Goal: Task Accomplishment & Management: Use online tool/utility

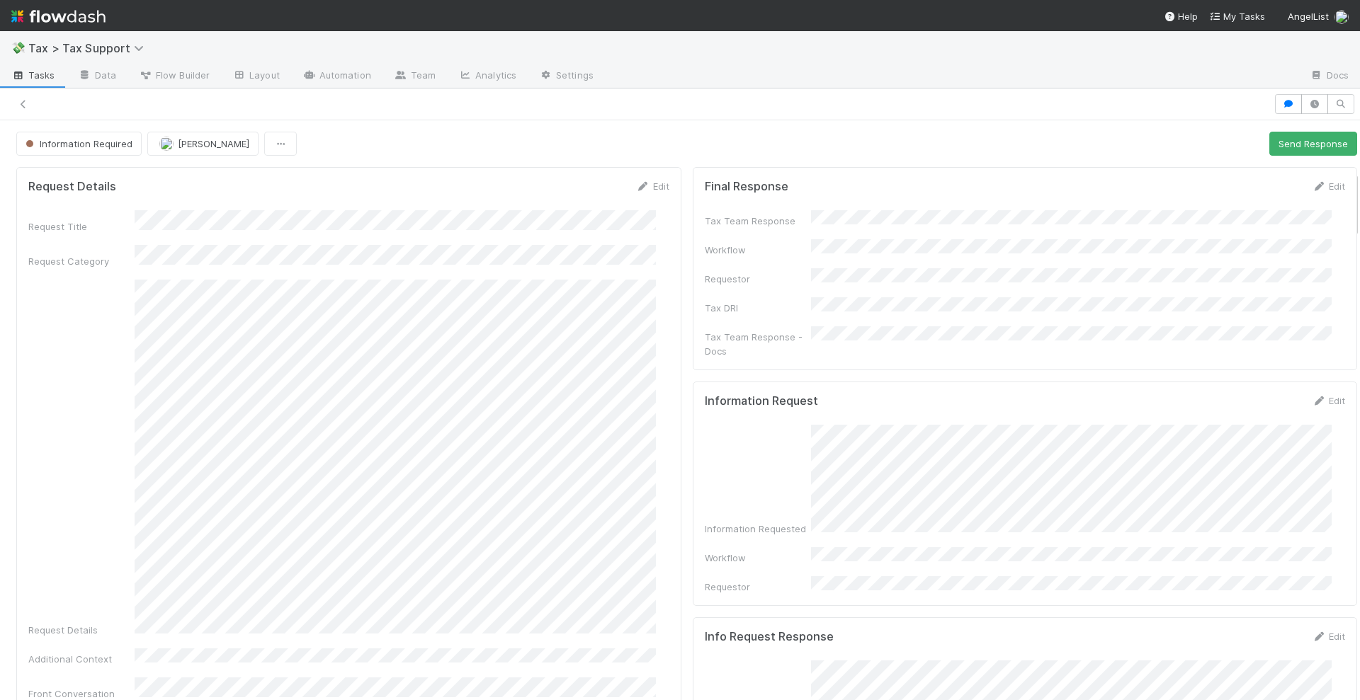
scroll to position [440, 0]
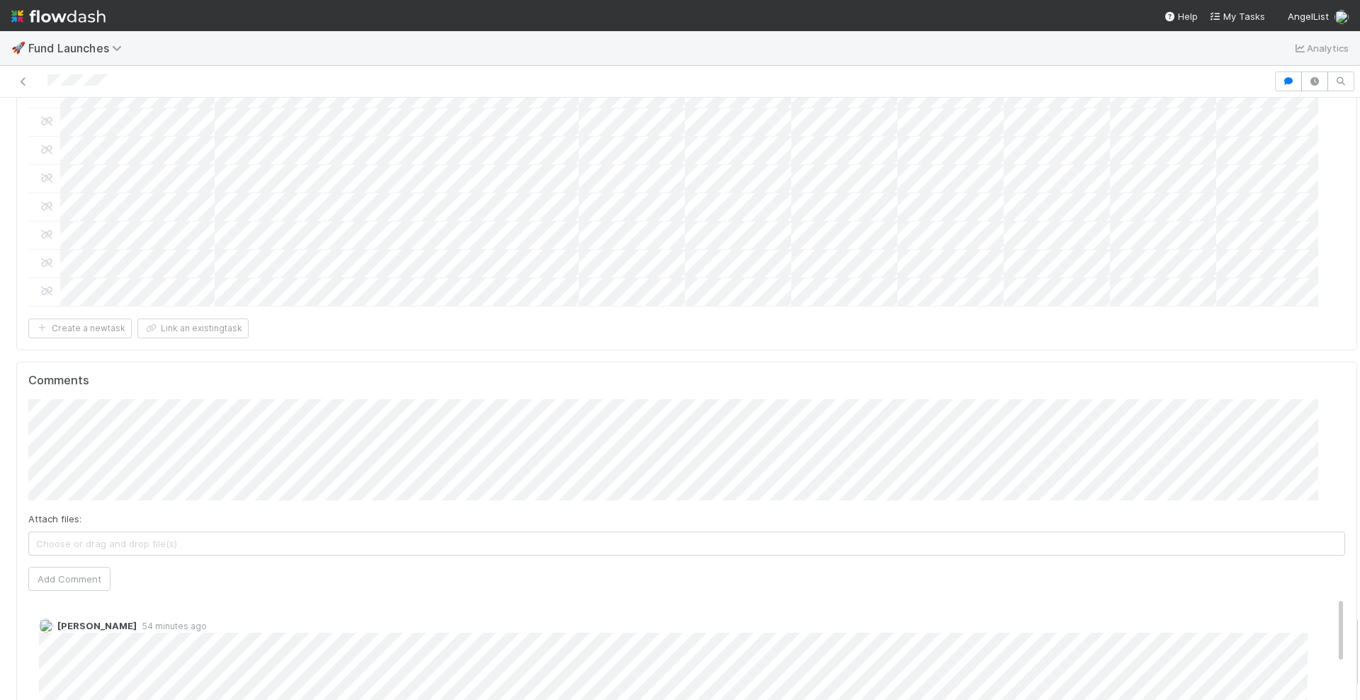
scroll to position [4153, 0]
click at [106, 159] on span "Leia Slosberg" at bounding box center [101, 162] width 72 height 11
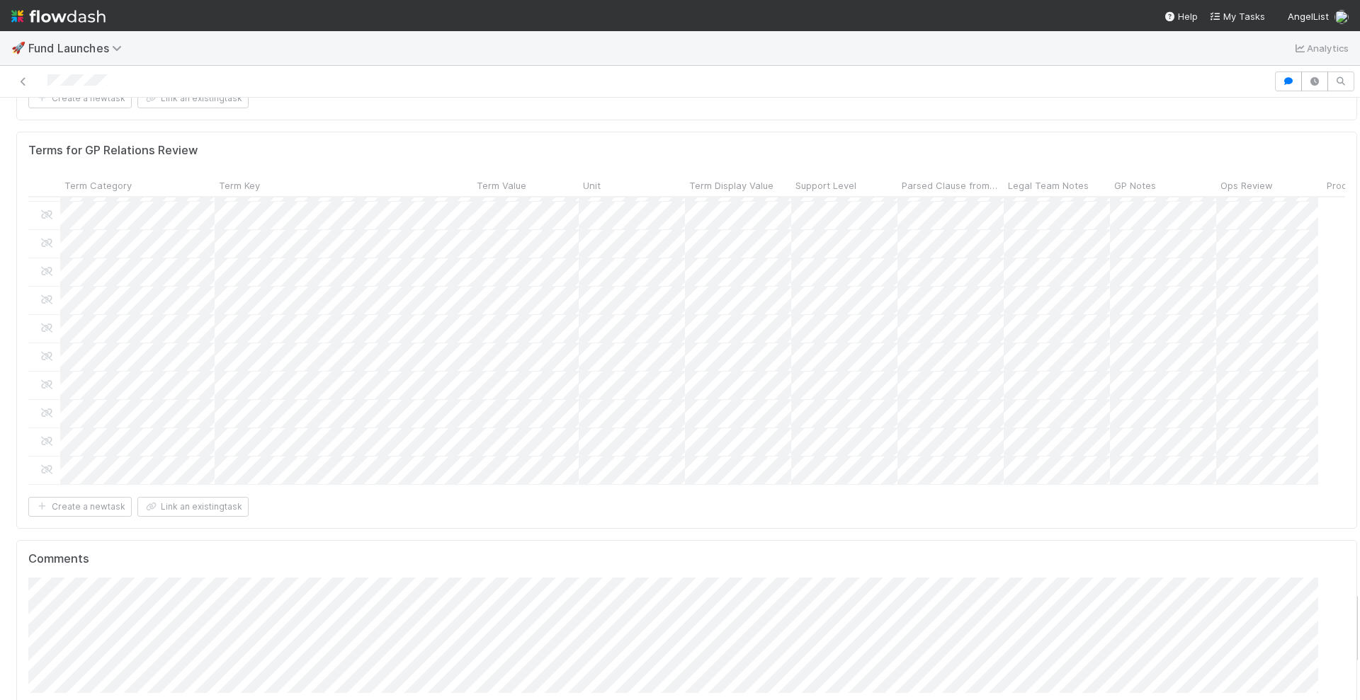
scroll to position [3622, 0]
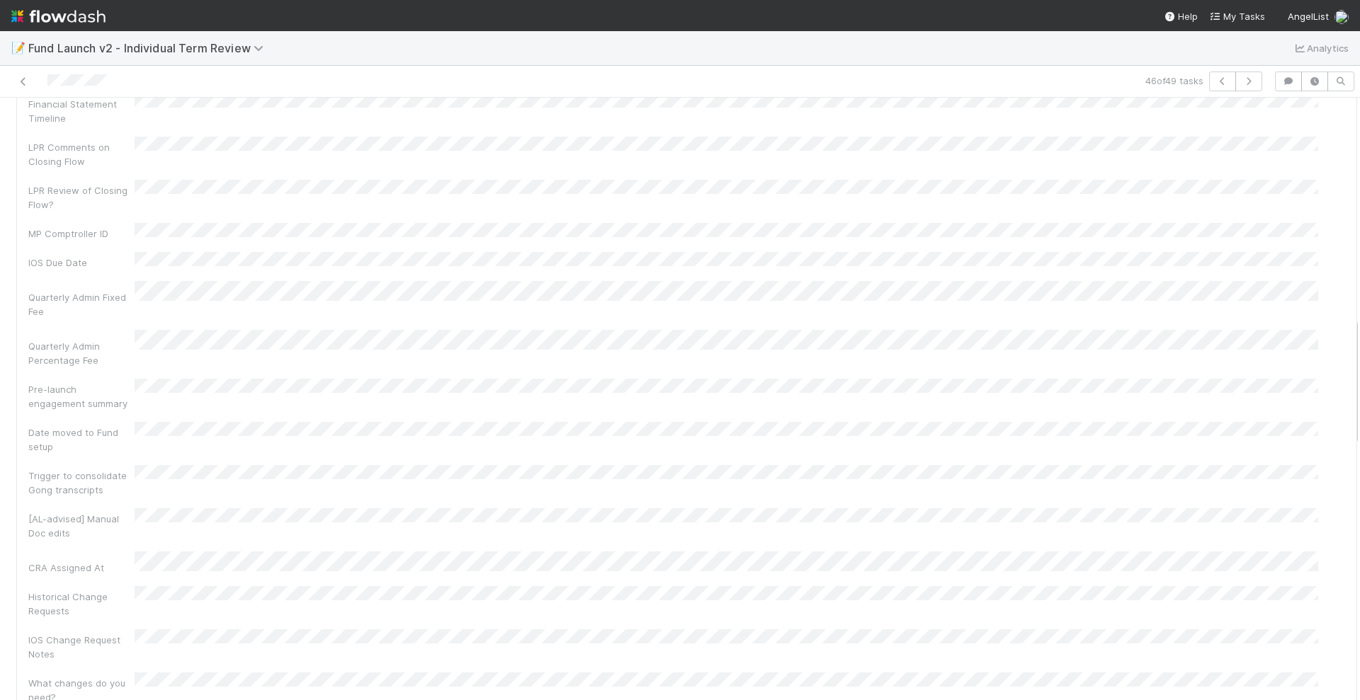
scroll to position [820, 0]
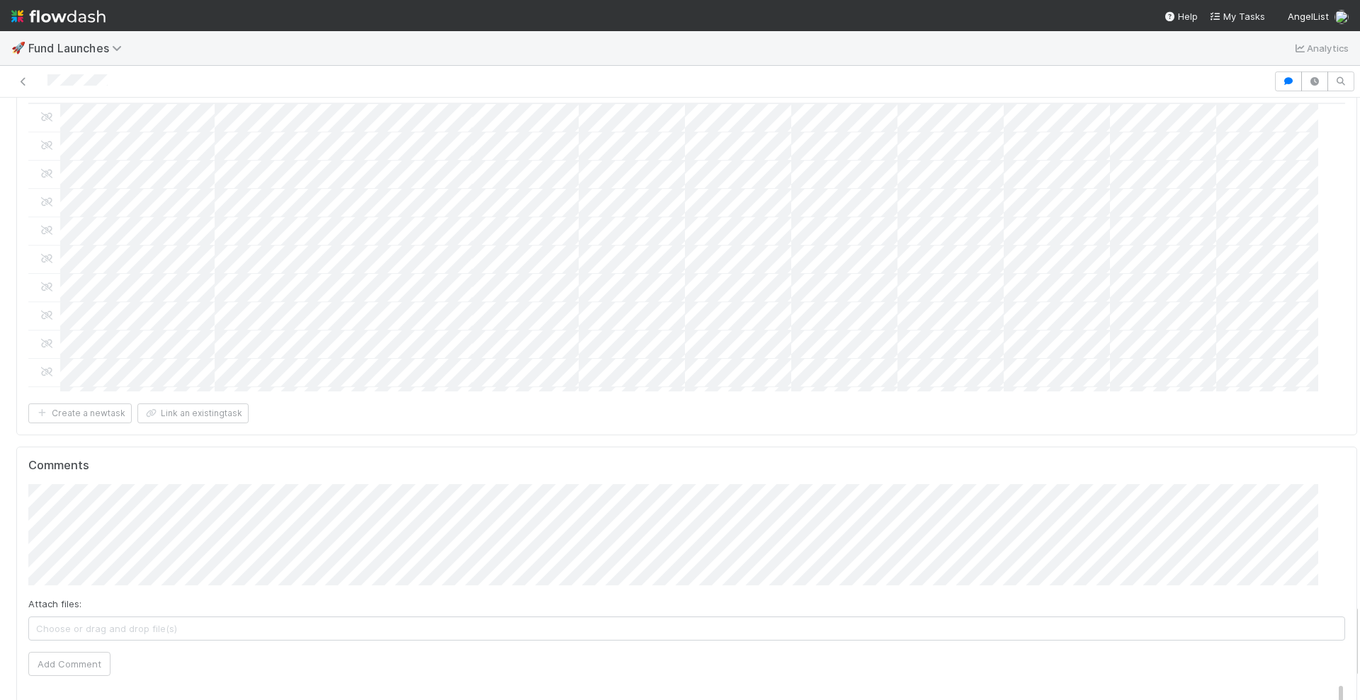
scroll to position [4064, 0]
click at [123, 253] on span "Leia Slosberg" at bounding box center [101, 250] width 72 height 11
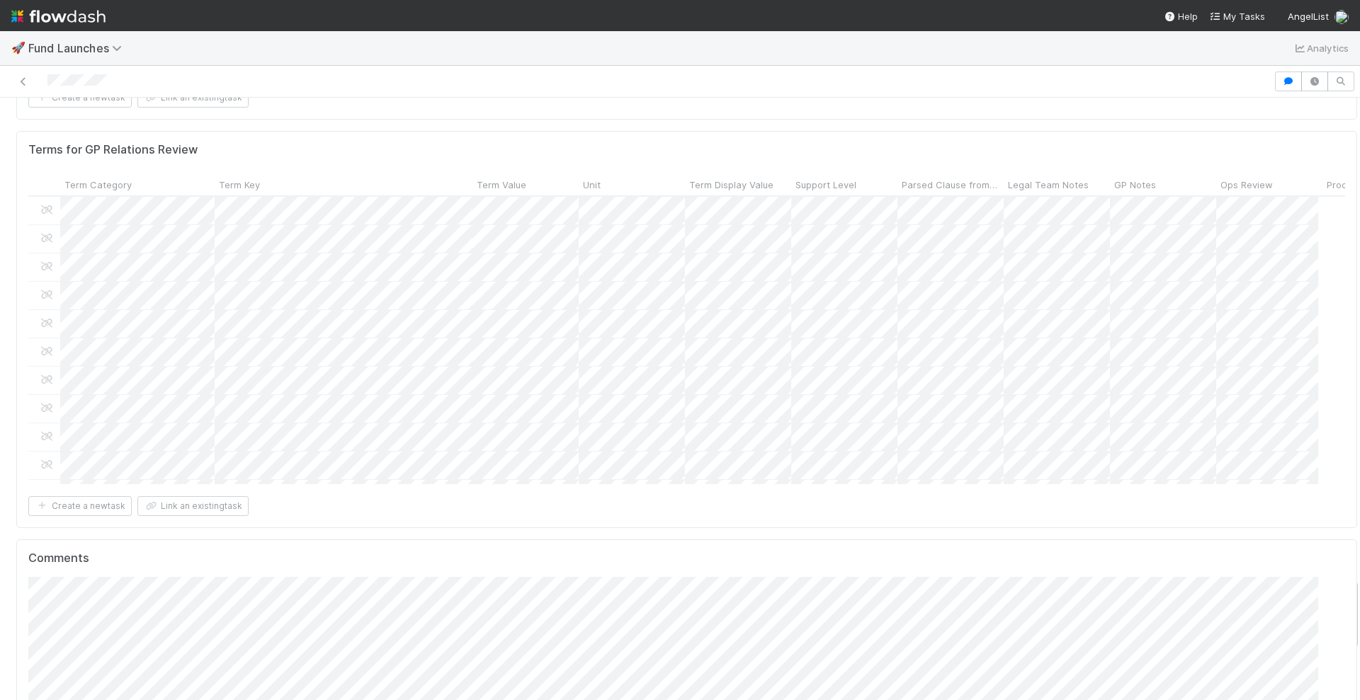
scroll to position [3976, 0]
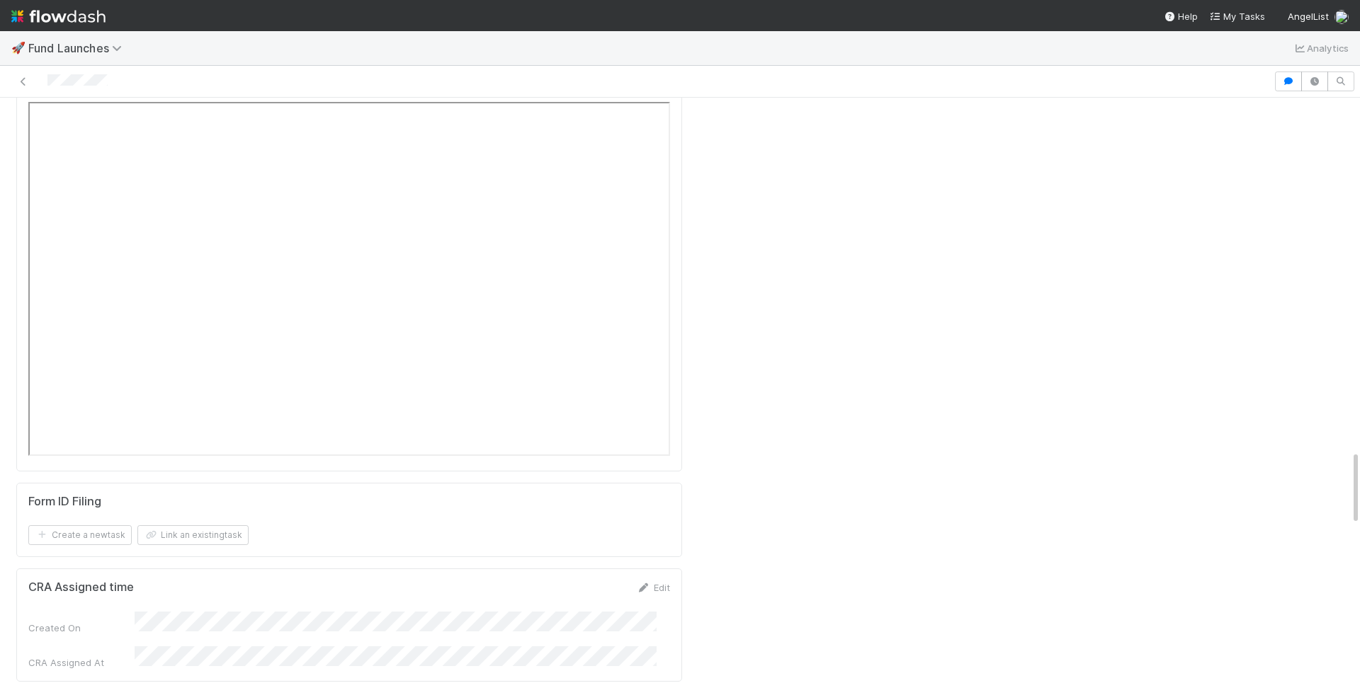
scroll to position [2825, 0]
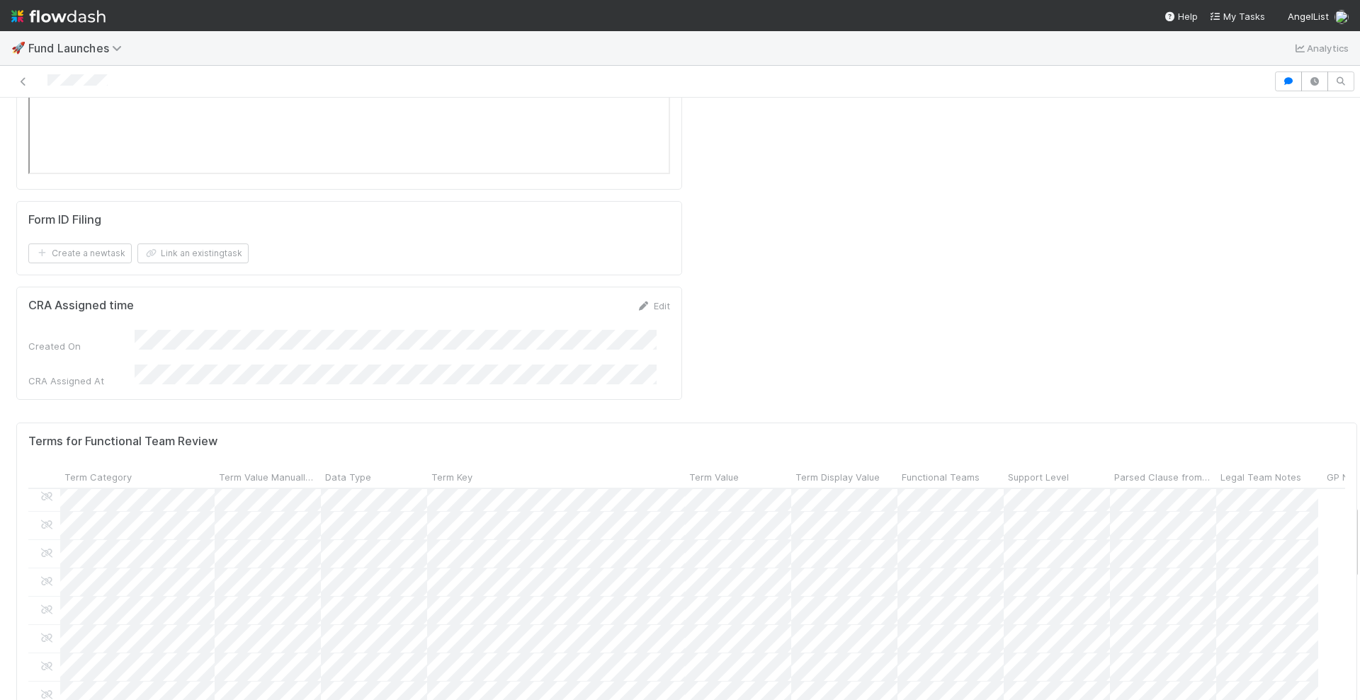
scroll to position [1025, 0]
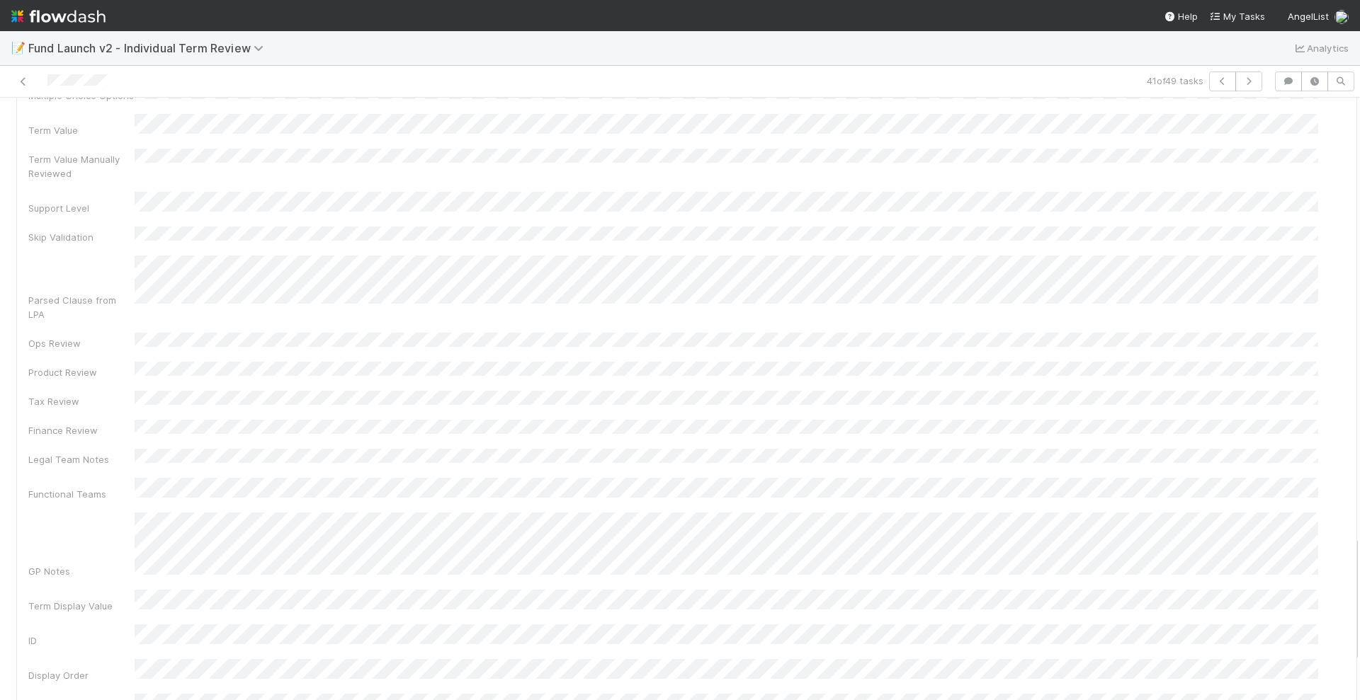
scroll to position [2079, 0]
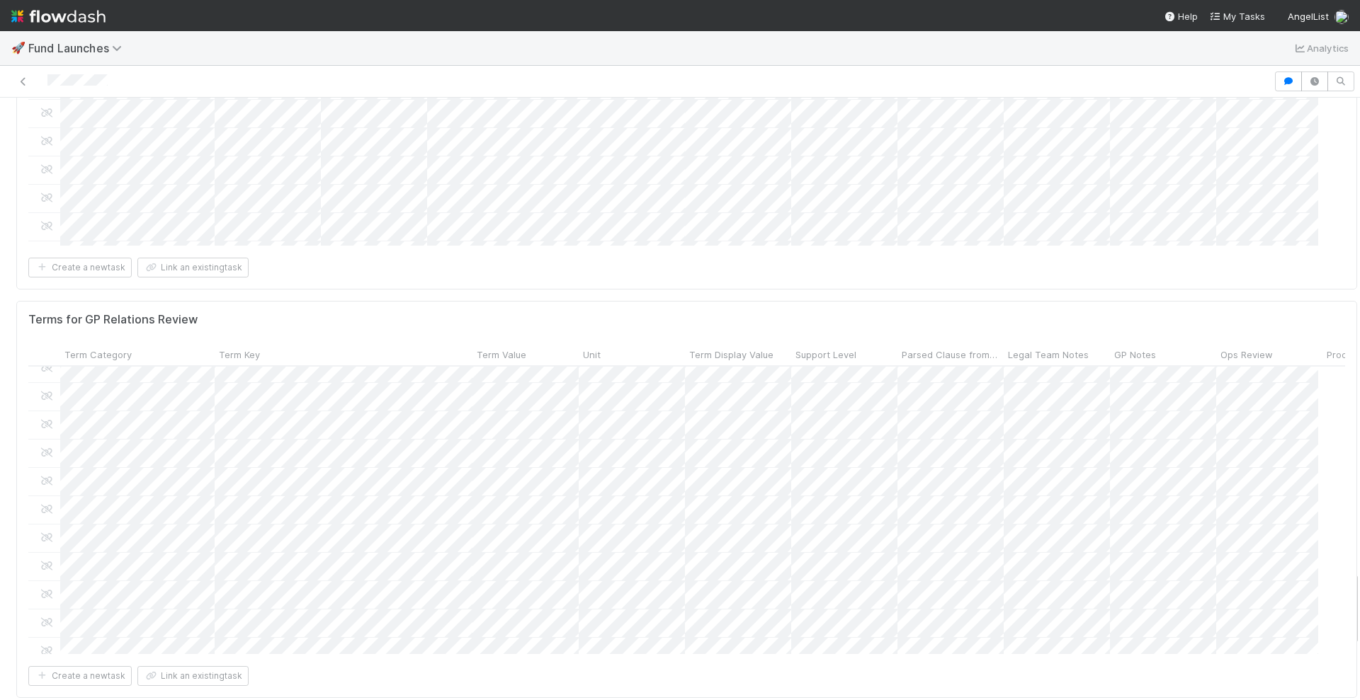
scroll to position [406, 0]
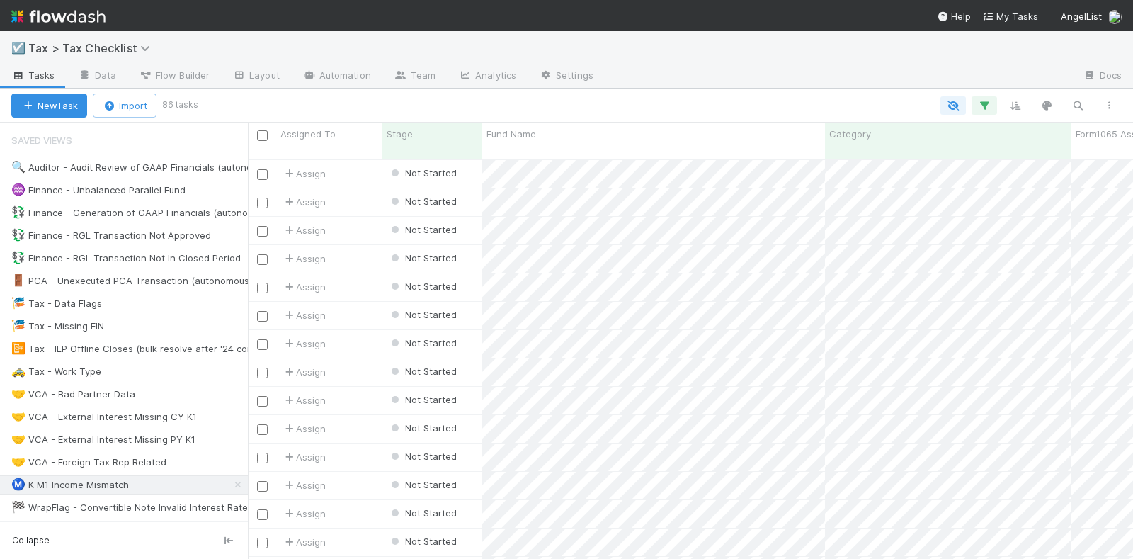
scroll to position [398, 872]
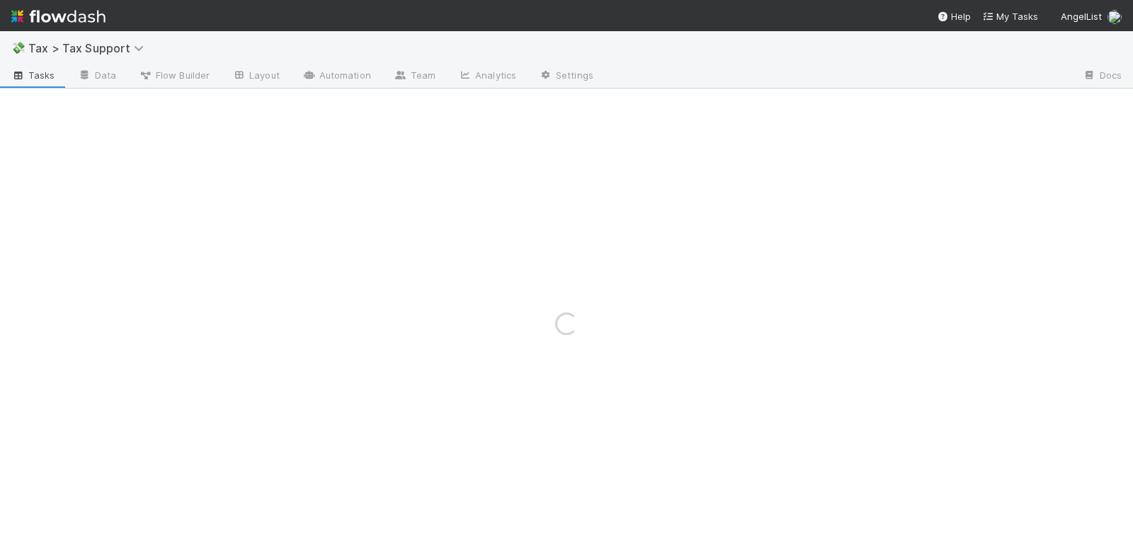
click at [69, 10] on img at bounding box center [58, 16] width 94 height 24
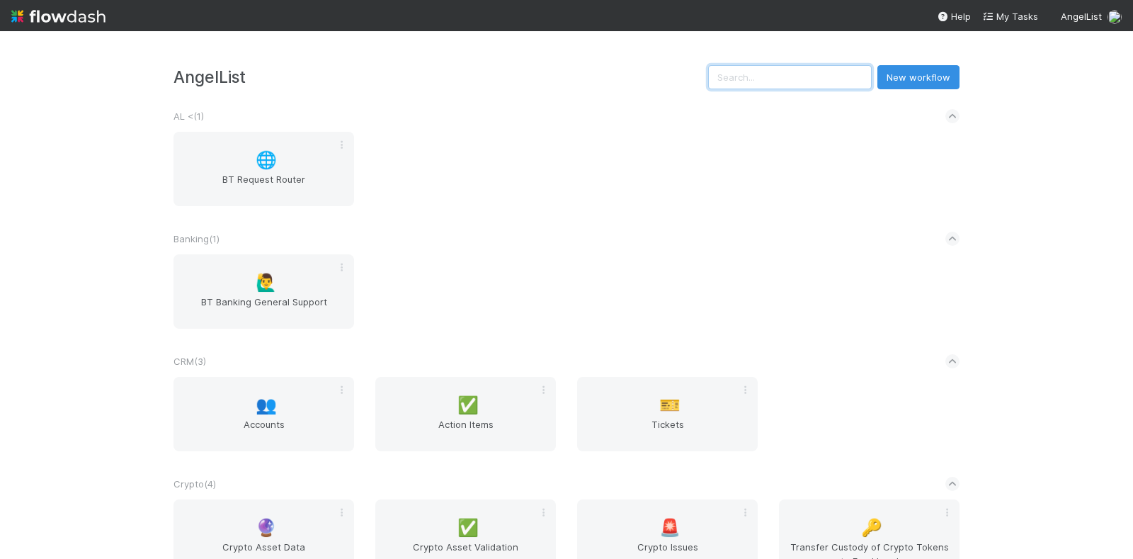
click at [790, 84] on input "text" at bounding box center [790, 77] width 164 height 24
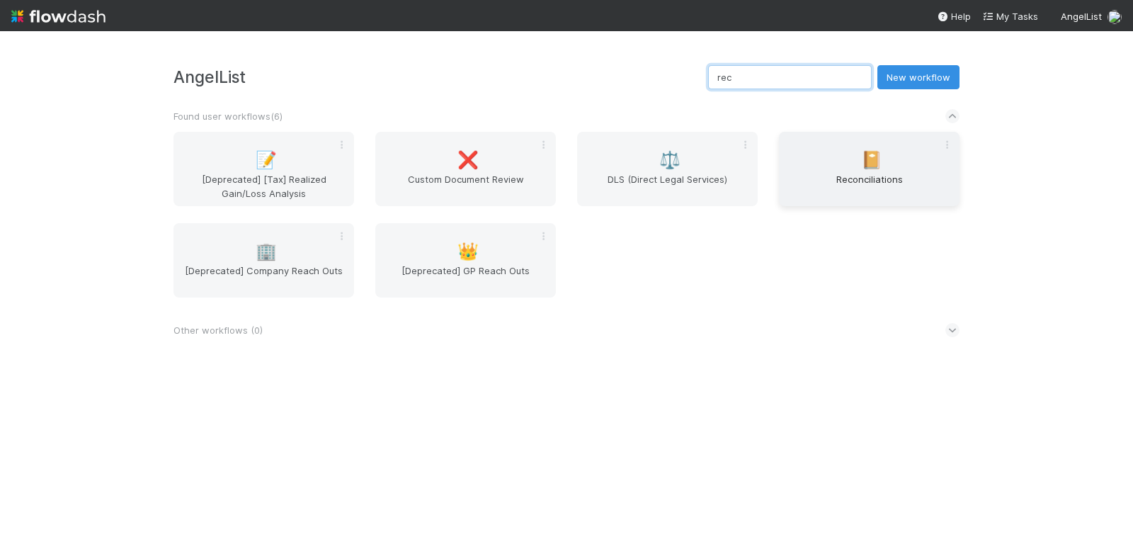
type input "rec"
click at [854, 166] on div "📔 Reconciliations" at bounding box center [869, 169] width 181 height 74
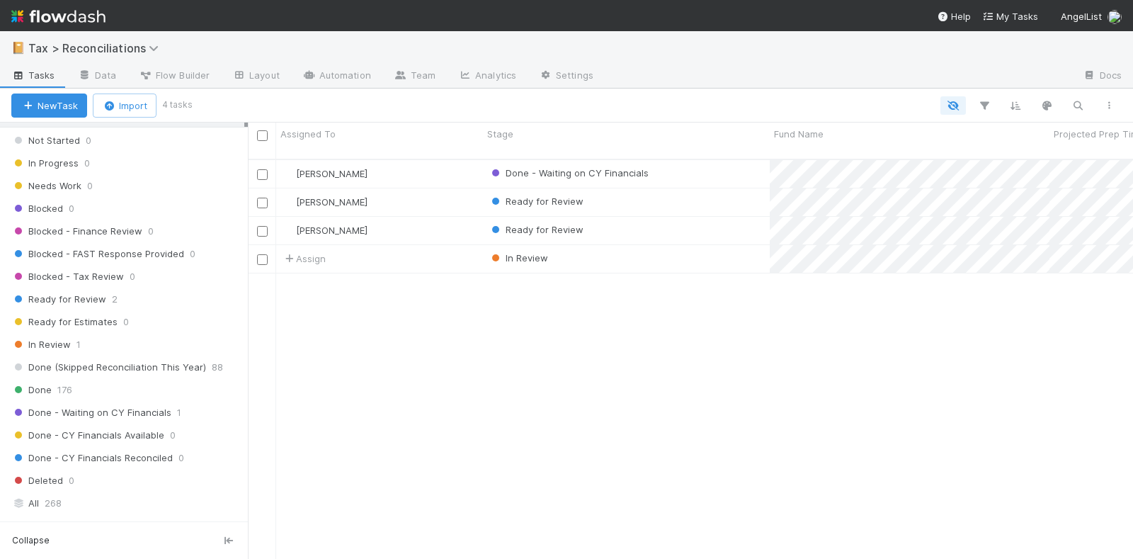
scroll to position [354, 0]
click at [57, 382] on span "176" at bounding box center [64, 389] width 15 height 18
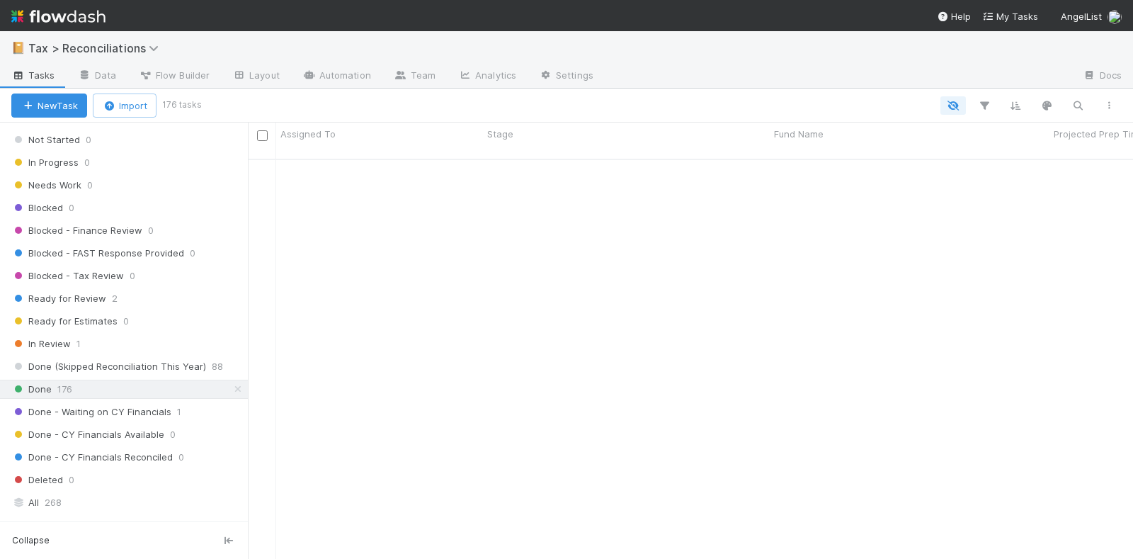
scroll to position [1771, 0]
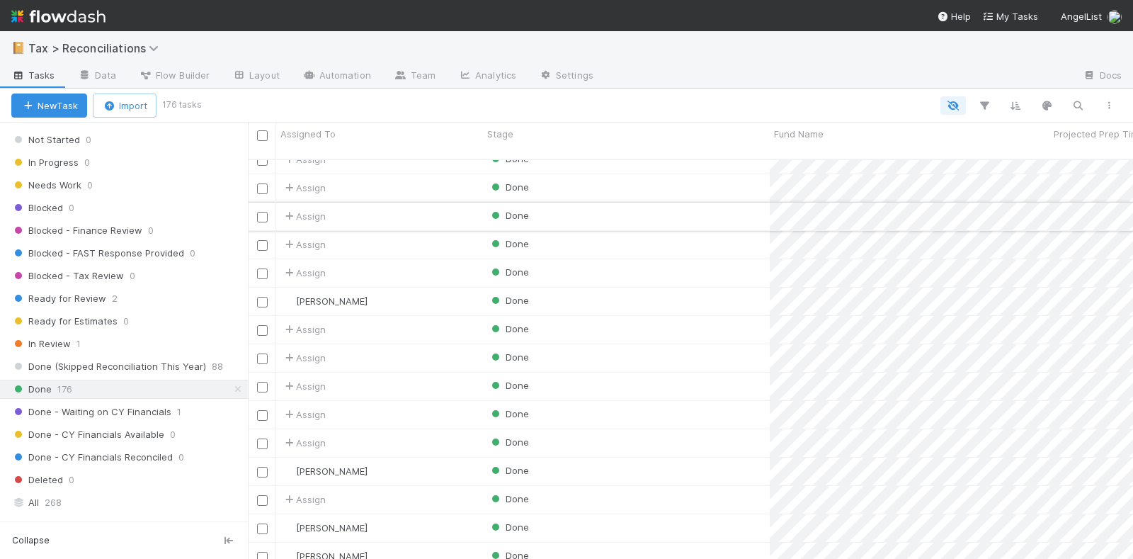
click at [621, 203] on div "Done" at bounding box center [626, 217] width 287 height 28
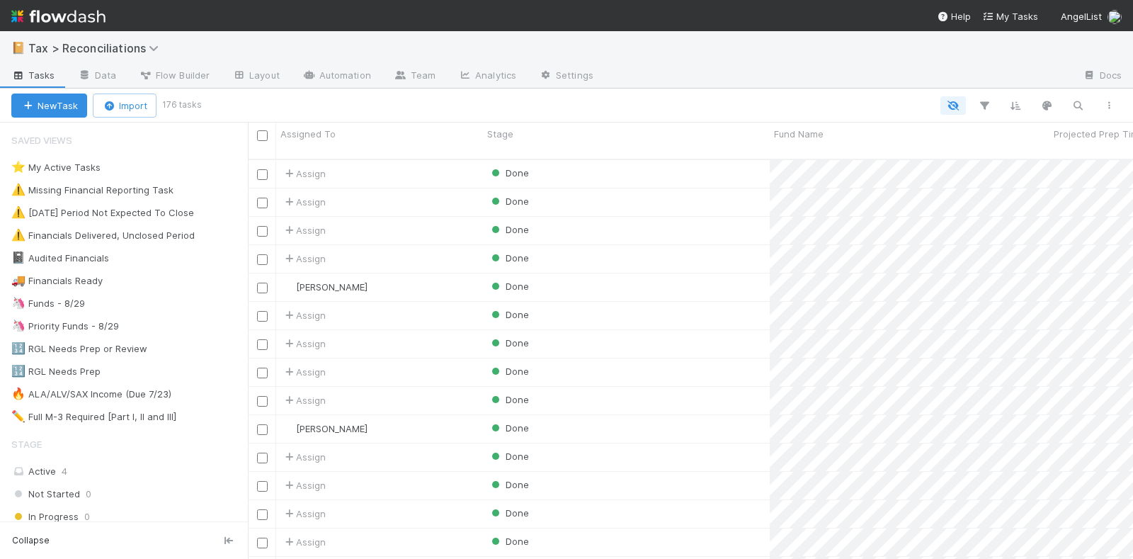
scroll to position [398, 872]
click at [812, 135] on span "Fund Name" at bounding box center [799, 134] width 50 height 14
click at [823, 159] on div "Sort A → Z" at bounding box center [855, 160] width 161 height 21
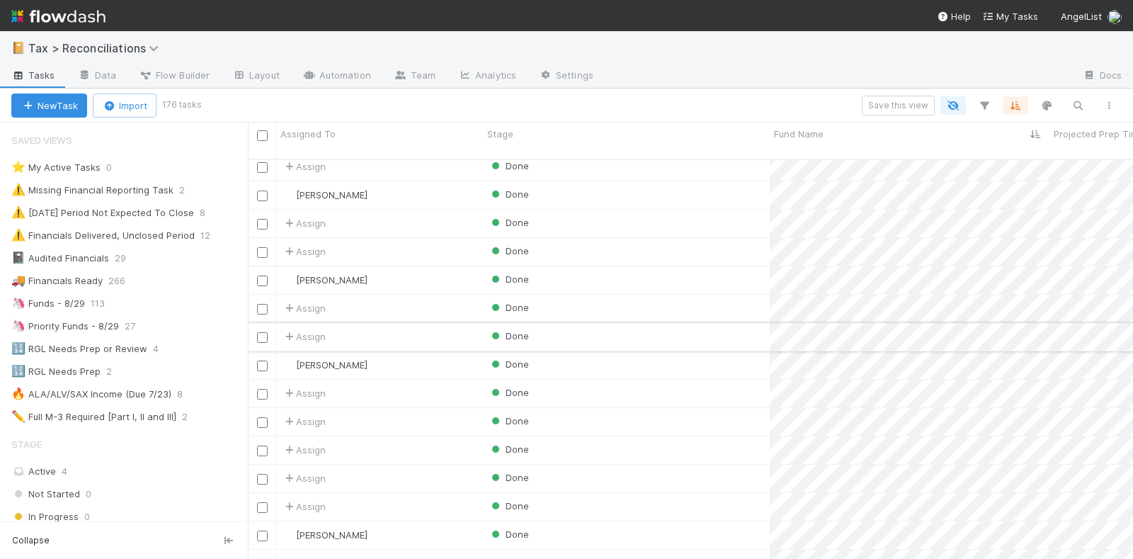
scroll to position [620, 0]
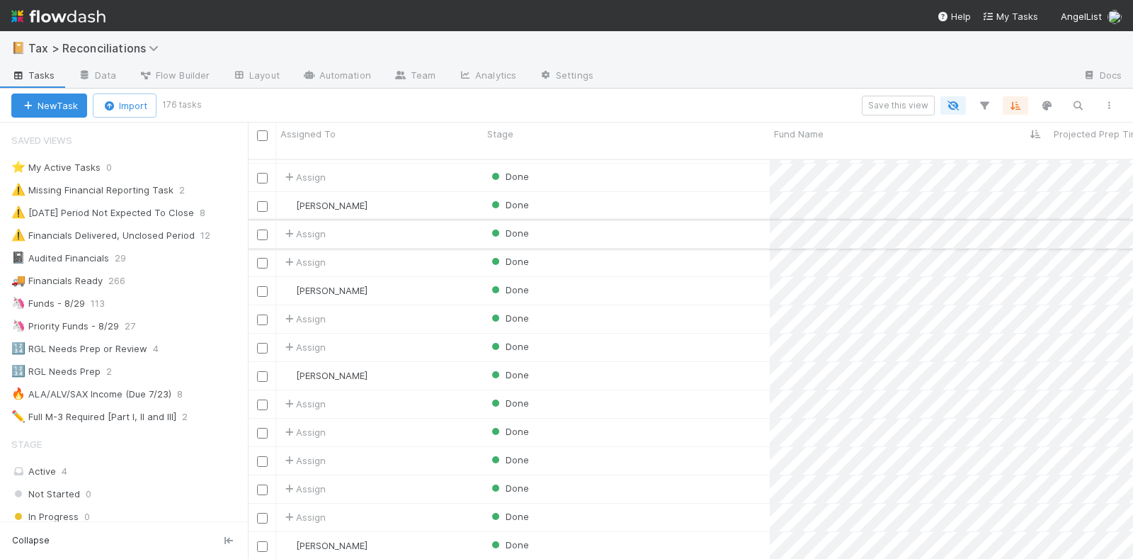
click at [631, 220] on div "Done" at bounding box center [626, 234] width 287 height 28
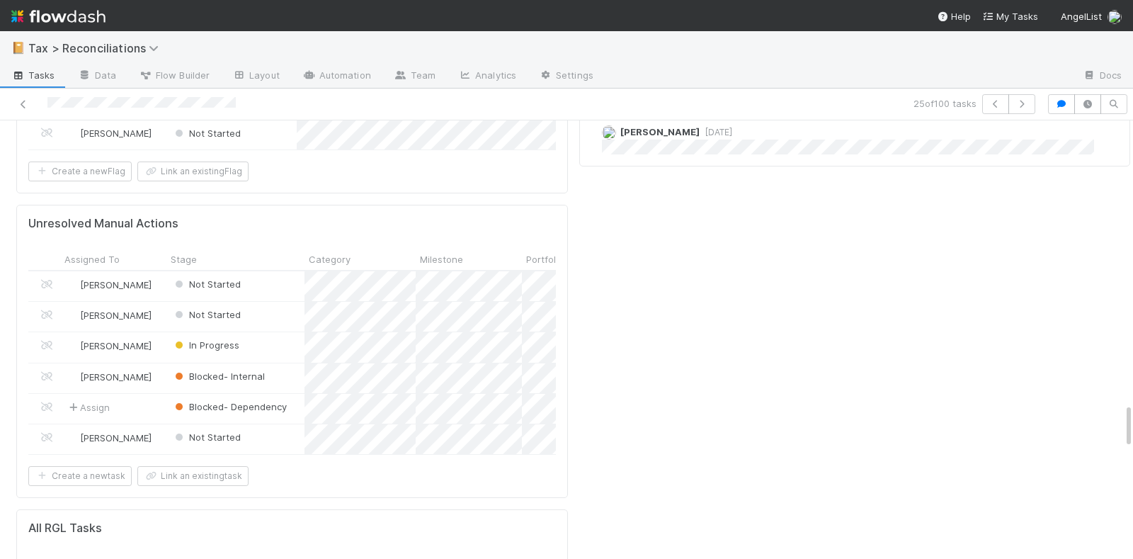
scroll to position [2656, 0]
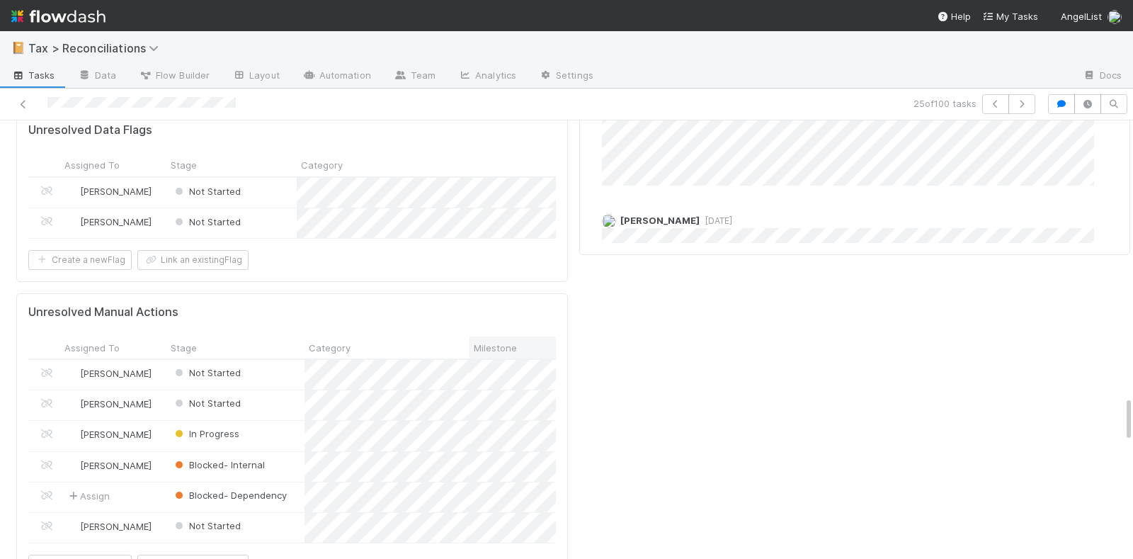
drag, startPoint x: 414, startPoint y: 200, endPoint x: 468, endPoint y: 208, distance: 54.4
click at [470, 337] on div at bounding box center [470, 347] width 0 height 21
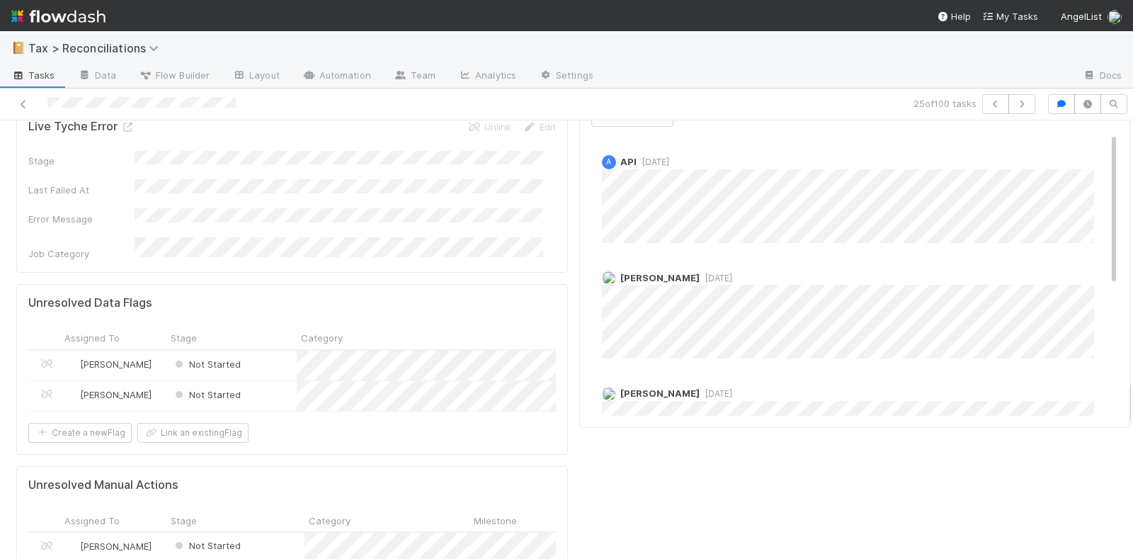
scroll to position [2479, 0]
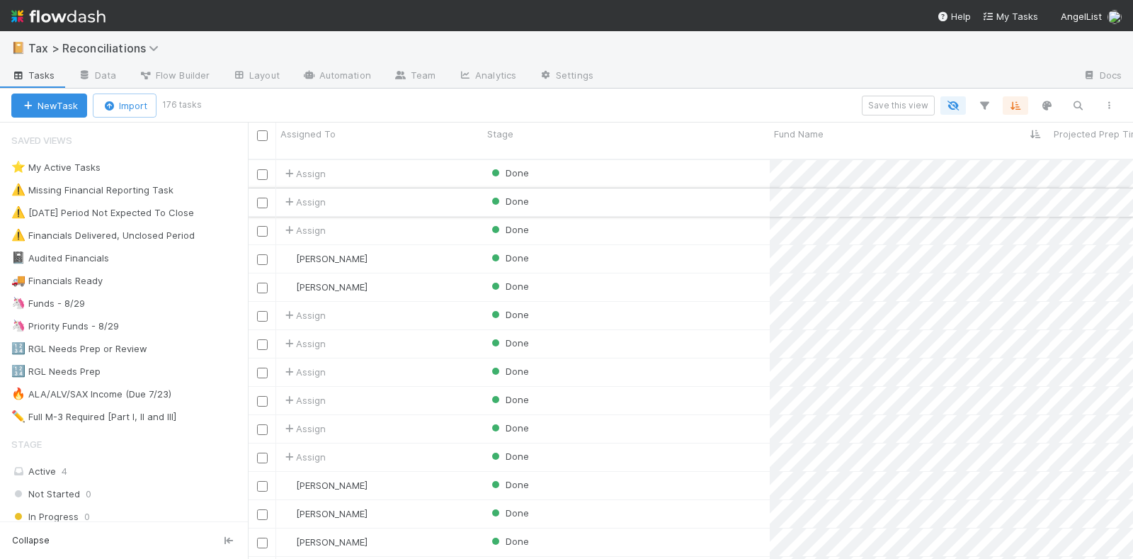
scroll to position [398, 872]
click at [990, 103] on icon "button" at bounding box center [984, 105] width 14 height 13
click at [673, 149] on button "Add Filter" at bounding box center [767, 148] width 425 height 21
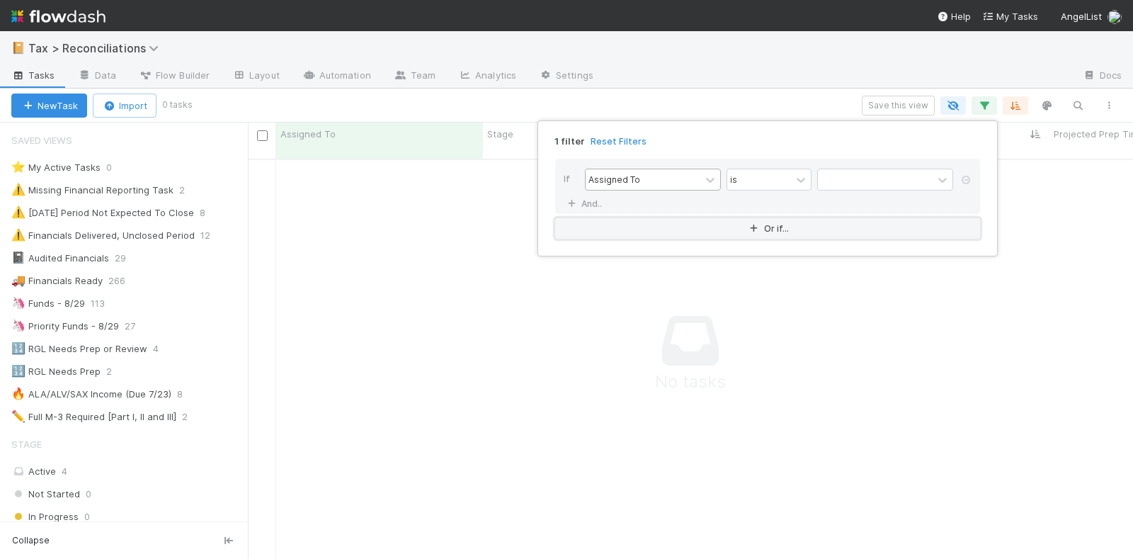
scroll to position [385, 858]
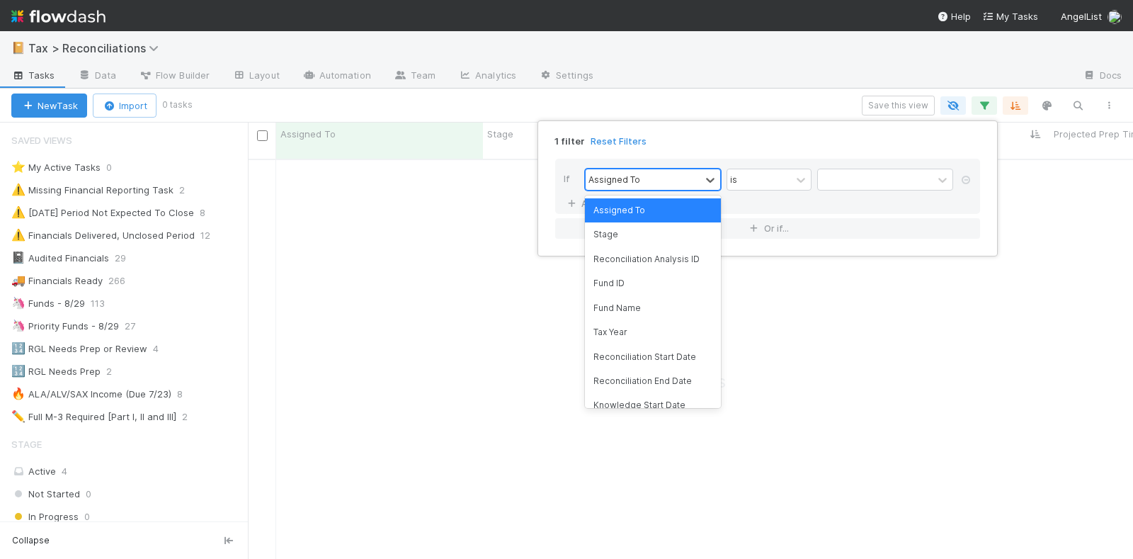
click at [641, 174] on div "Assigned To" at bounding box center [643, 179] width 115 height 21
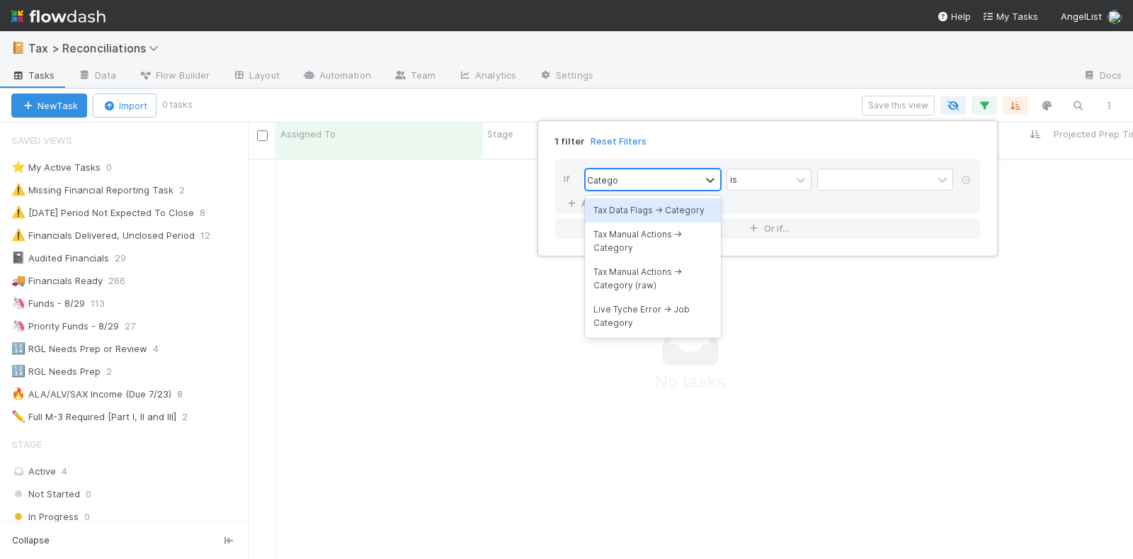
type input "Category"
click at [641, 213] on div "Tax Data Flags -> Category" at bounding box center [653, 210] width 136 height 24
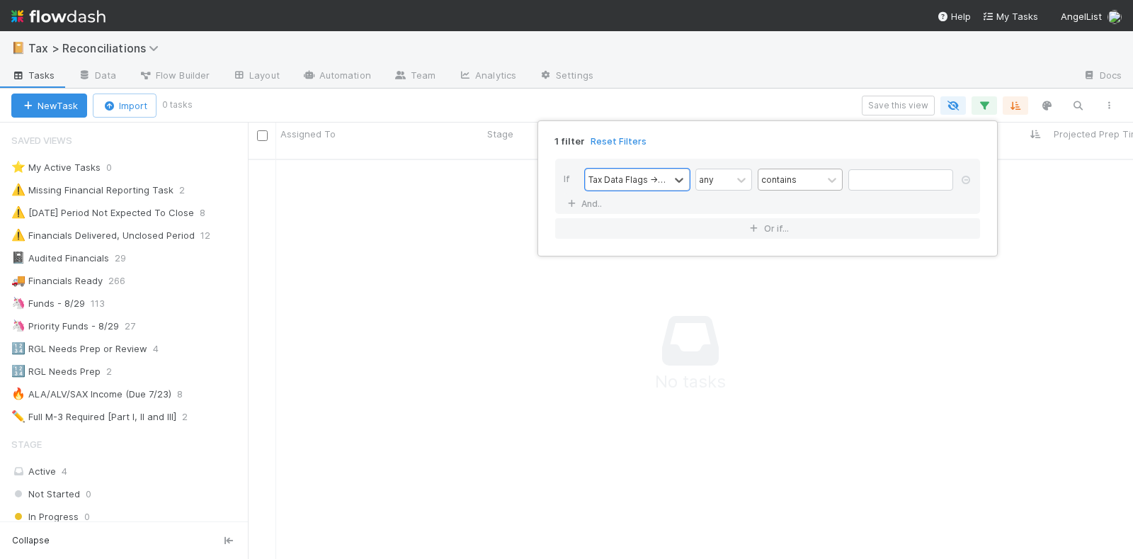
click at [804, 179] on div "contains" at bounding box center [790, 179] width 64 height 21
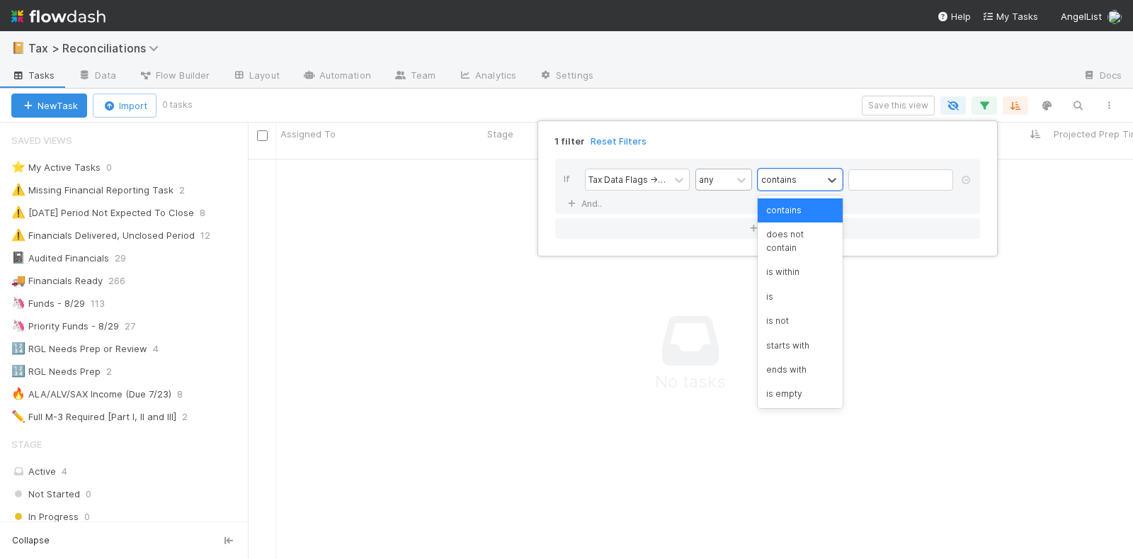
click at [705, 181] on div "any" at bounding box center [706, 179] width 15 height 13
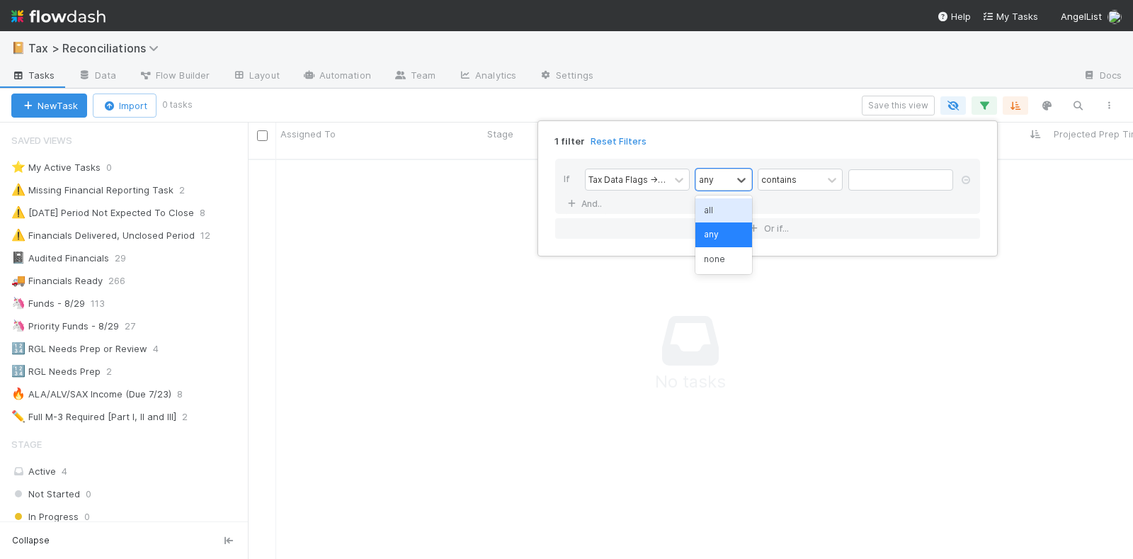
click at [715, 209] on div "all" at bounding box center [723, 210] width 57 height 24
click at [887, 165] on div "If Tax Data Flags -> Category all contains And.." at bounding box center [767, 186] width 425 height 55
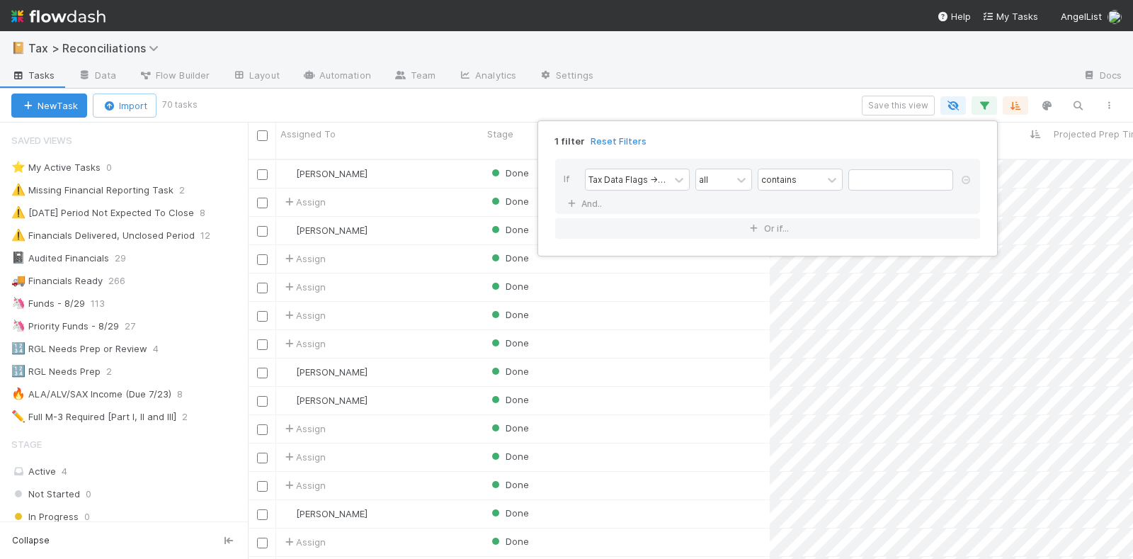
scroll to position [398, 872]
click at [890, 173] on input "text" at bounding box center [900, 179] width 105 height 21
type input "M-1"
click at [790, 93] on div "1 filter Reset Filters If Tax Data Flags -> Category all contains M-1 And.. Or …" at bounding box center [566, 279] width 1133 height 559
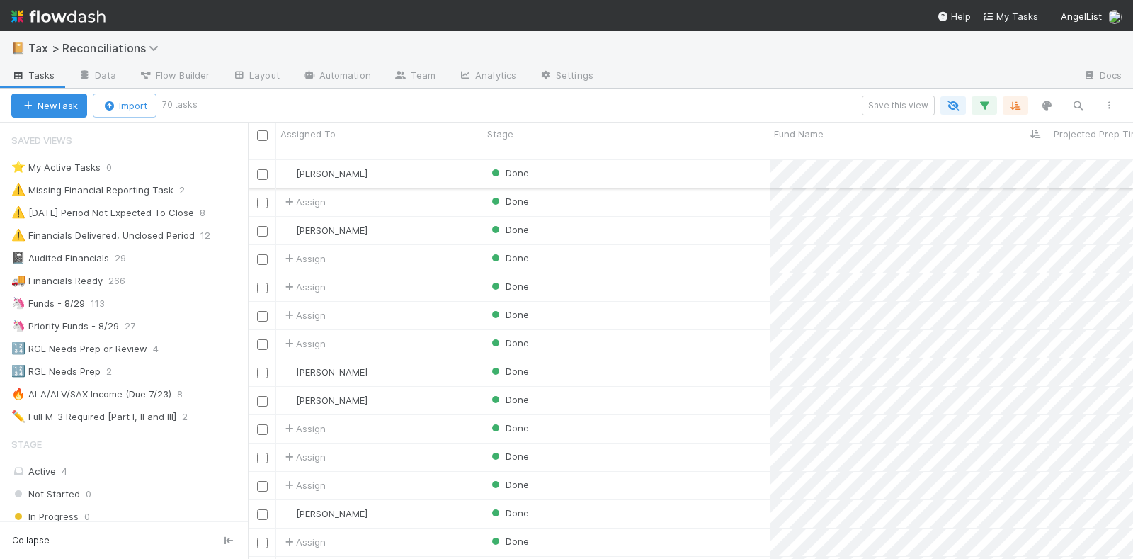
click at [668, 160] on div "Done" at bounding box center [626, 174] width 287 height 28
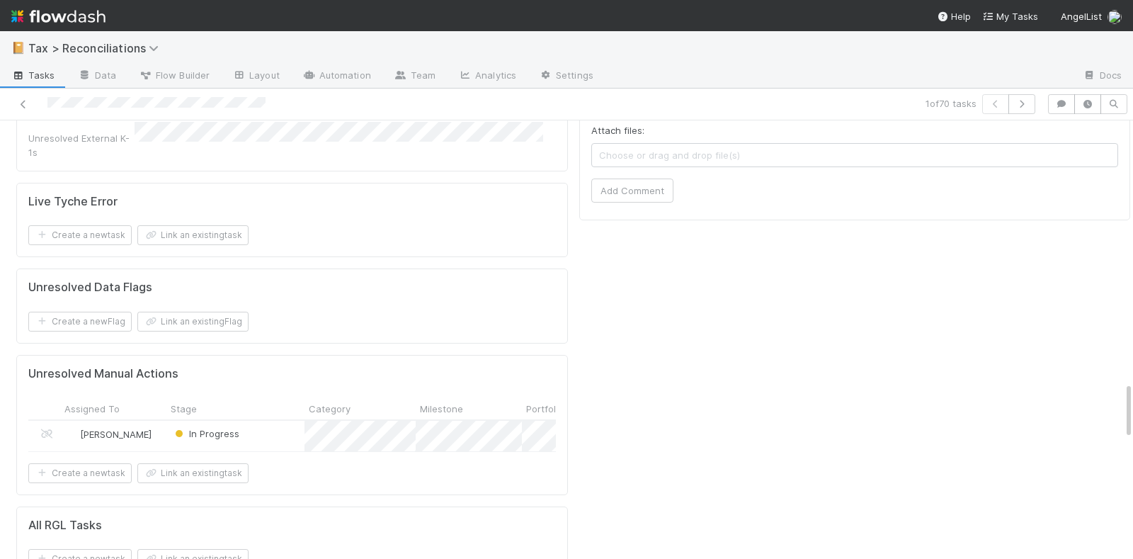
scroll to position [2188, 0]
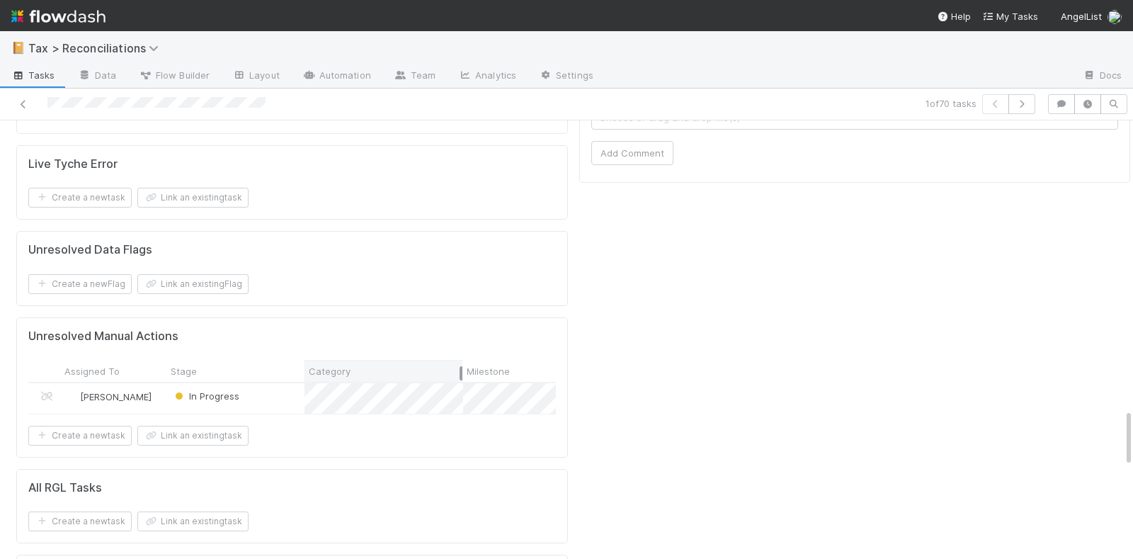
drag, startPoint x: 414, startPoint y: 238, endPoint x: 454, endPoint y: 239, distance: 40.4
click at [460, 366] on div at bounding box center [461, 373] width 3 height 14
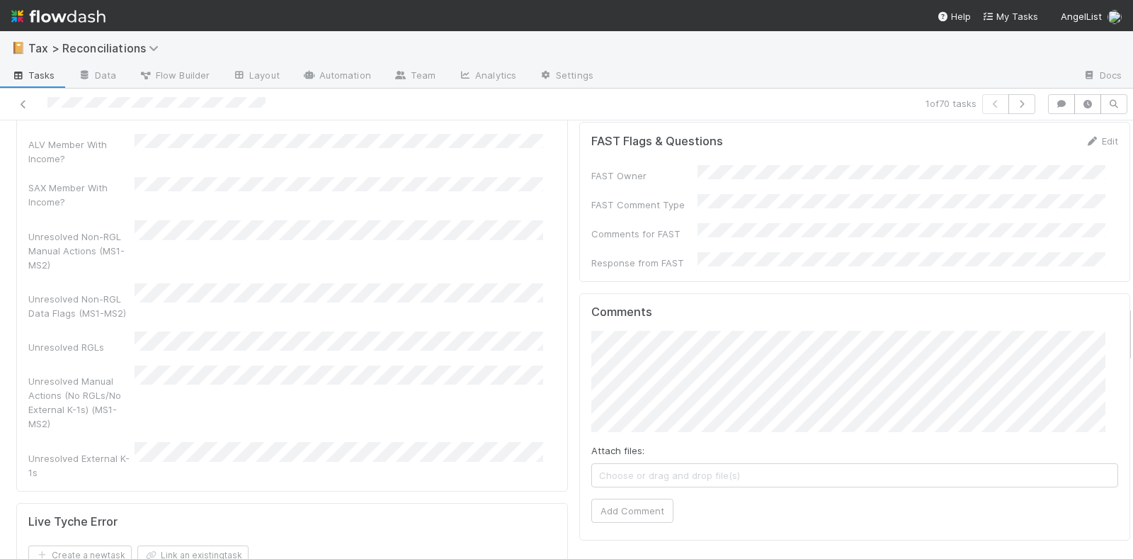
scroll to position [2011, 0]
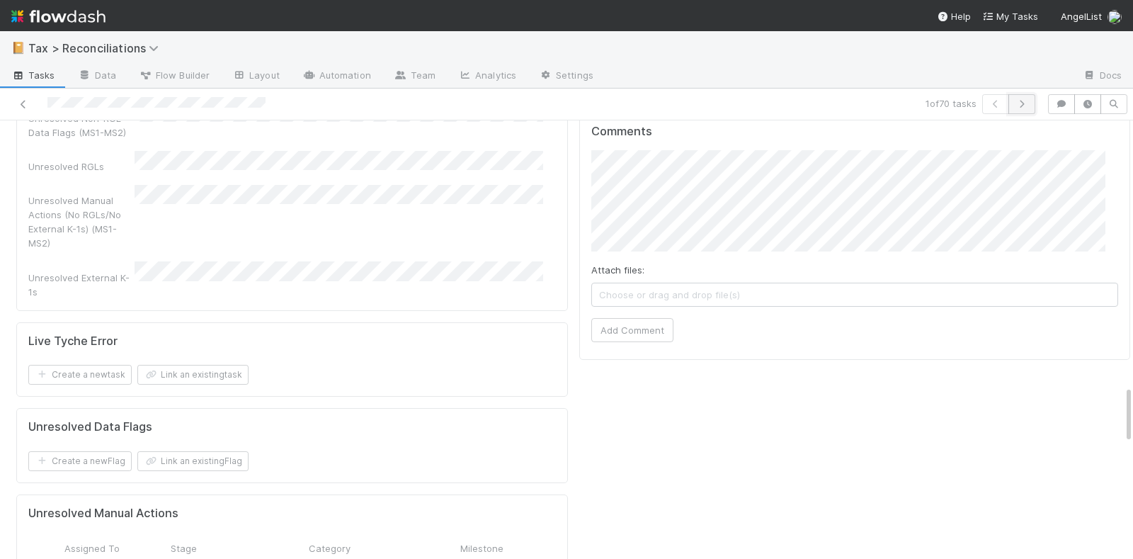
click at [1015, 100] on icon "button" at bounding box center [1022, 104] width 14 height 8
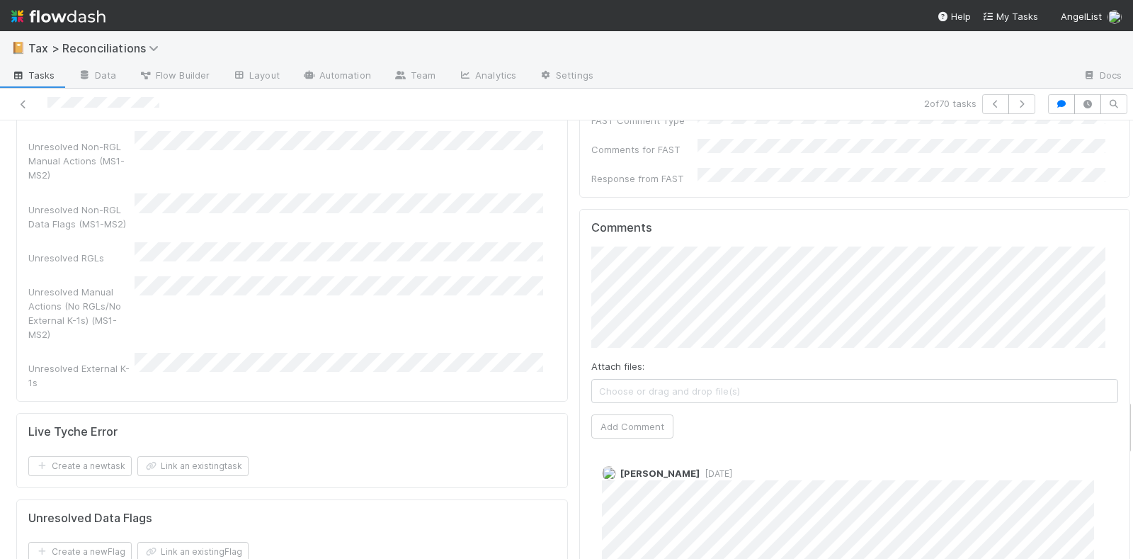
scroll to position [1948, 0]
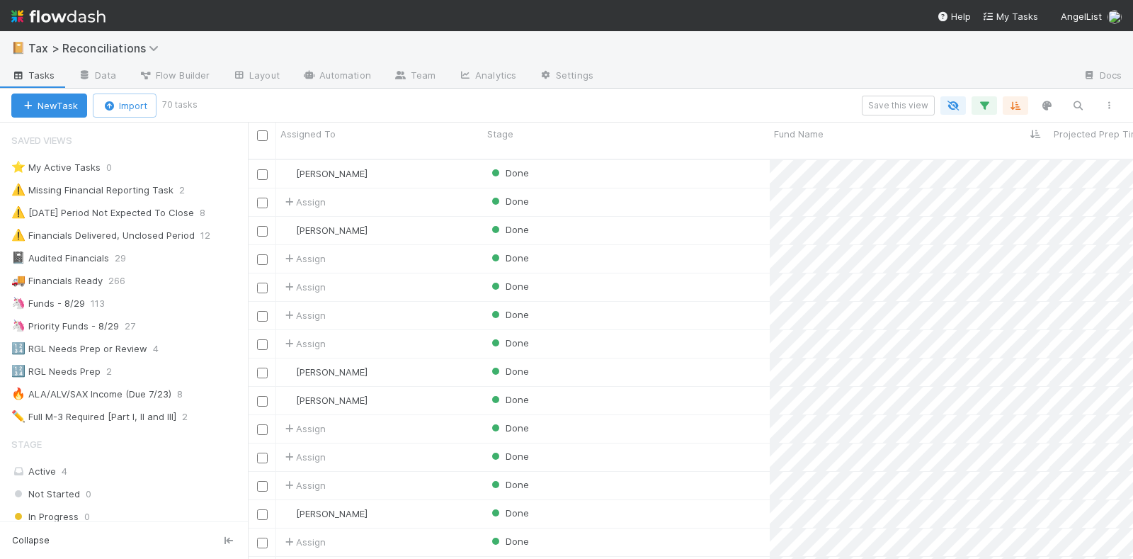
scroll to position [398, 872]
click at [802, 135] on span "Fund Name" at bounding box center [799, 134] width 50 height 14
click at [824, 154] on div "Sort A → Z" at bounding box center [855, 160] width 161 height 21
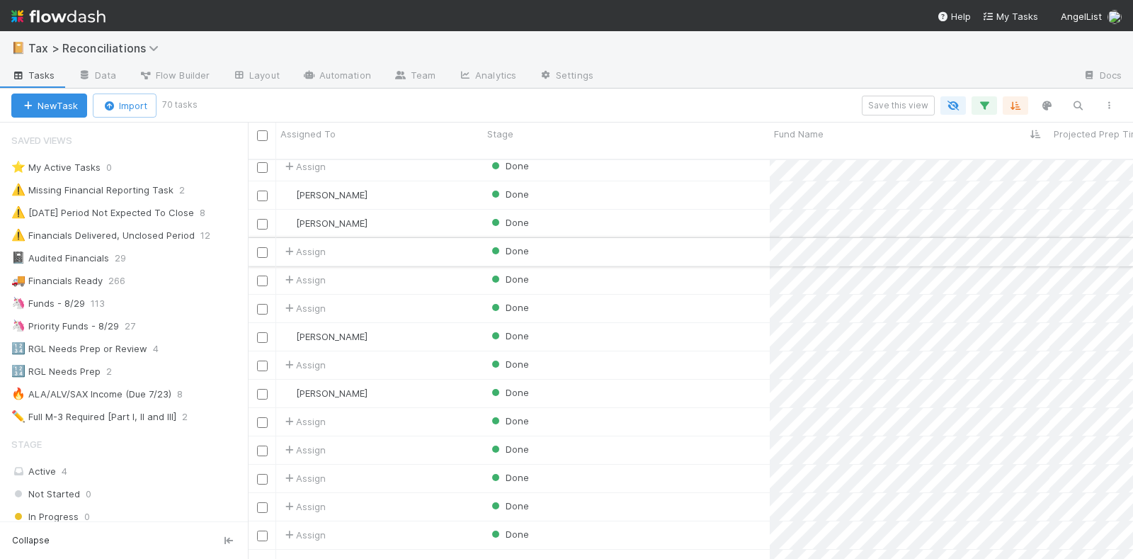
scroll to position [0, 0]
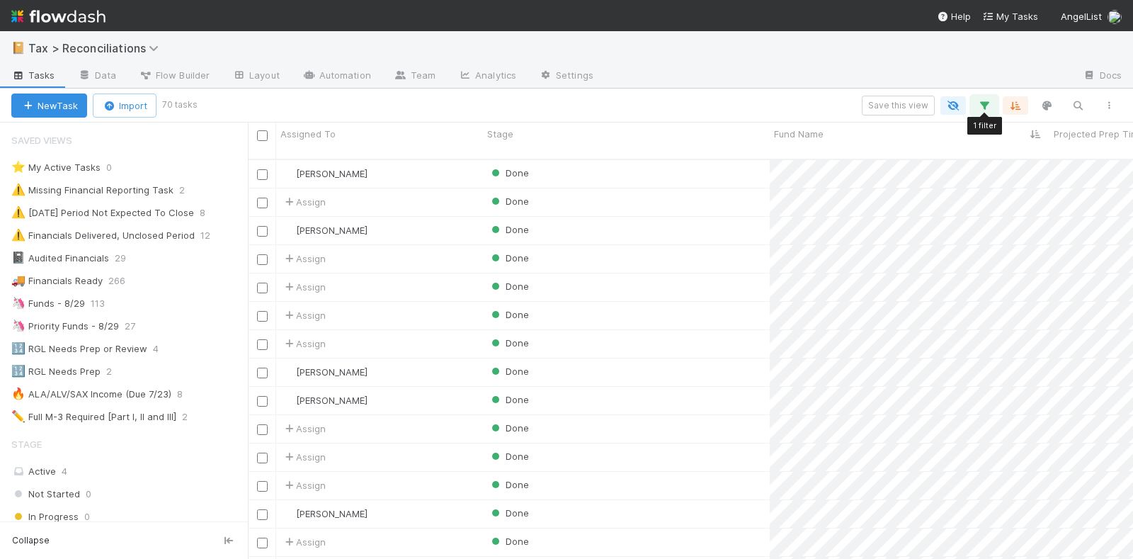
click at [990, 99] on icon "button" at bounding box center [984, 105] width 14 height 13
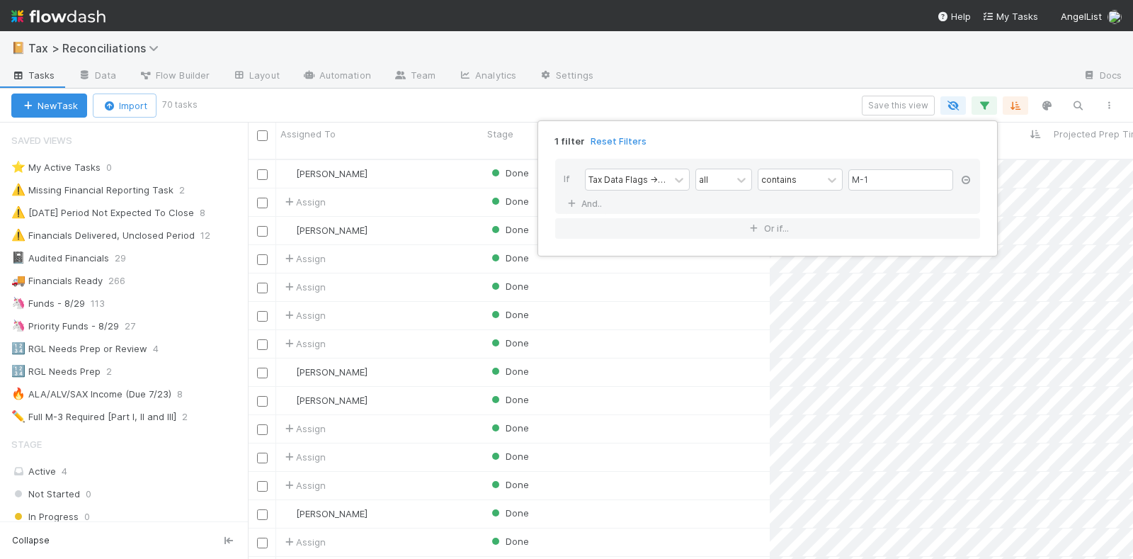
click at [963, 174] on link at bounding box center [966, 180] width 14 height 13
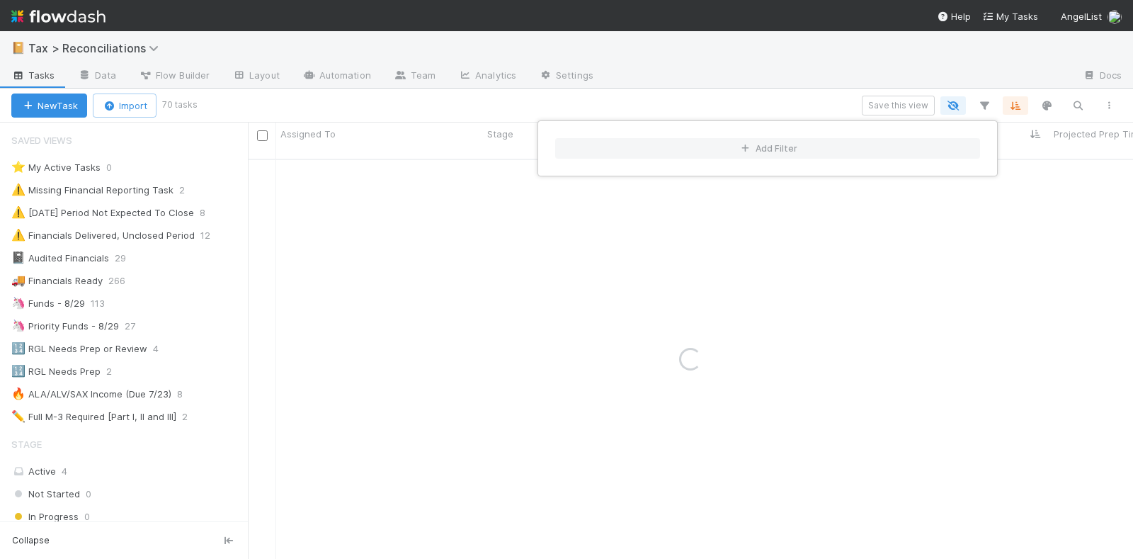
click at [734, 100] on div "Add Filter" at bounding box center [566, 279] width 1133 height 559
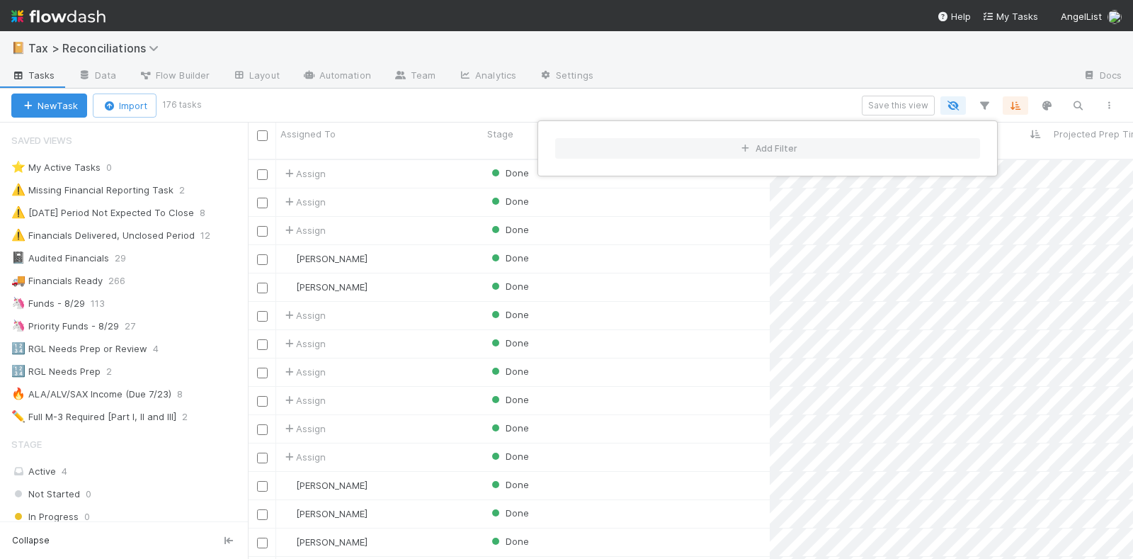
scroll to position [398, 872]
click at [734, 100] on div "Add Filter" at bounding box center [566, 279] width 1133 height 559
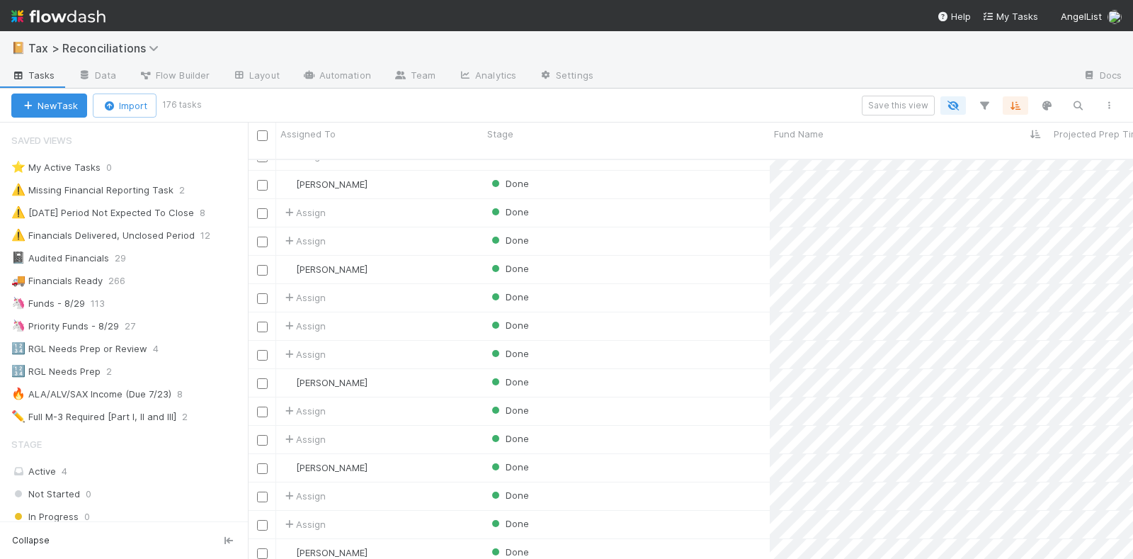
scroll to position [531, 0]
click at [727, 312] on div "Done" at bounding box center [626, 323] width 287 height 28
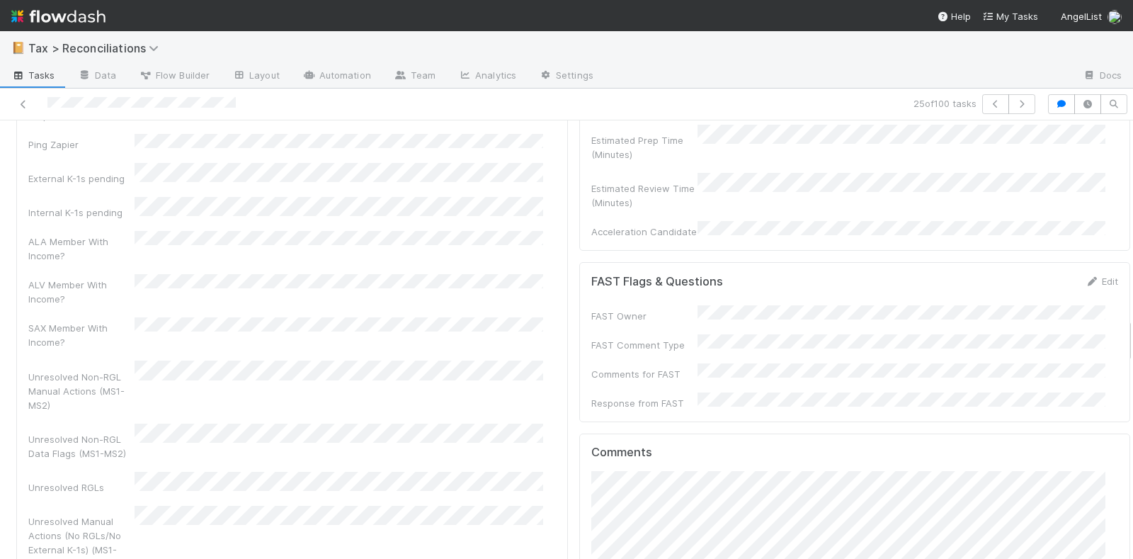
scroll to position [1593, 0]
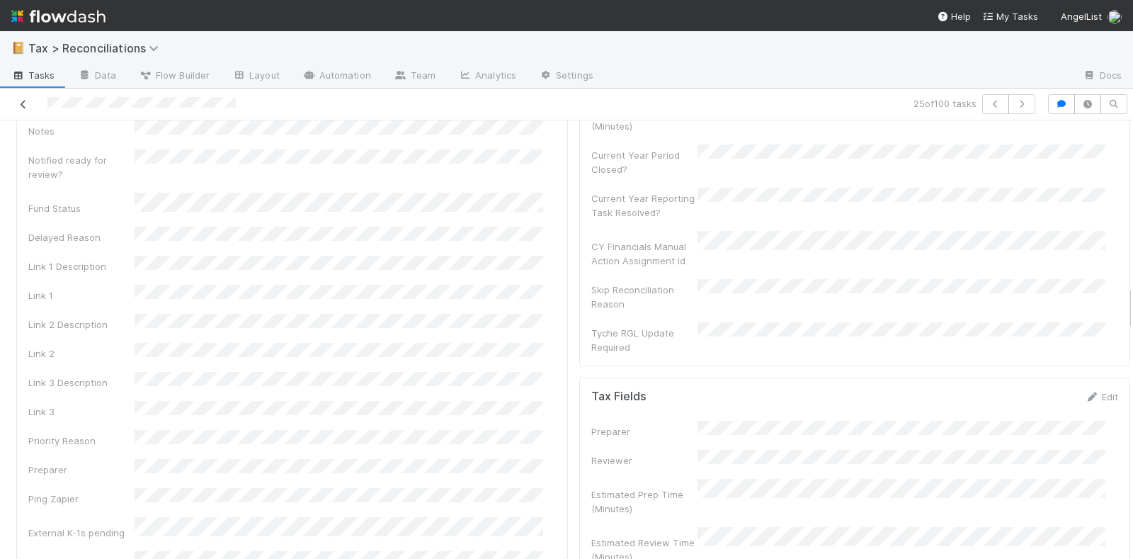
click at [24, 97] on link at bounding box center [23, 104] width 14 height 14
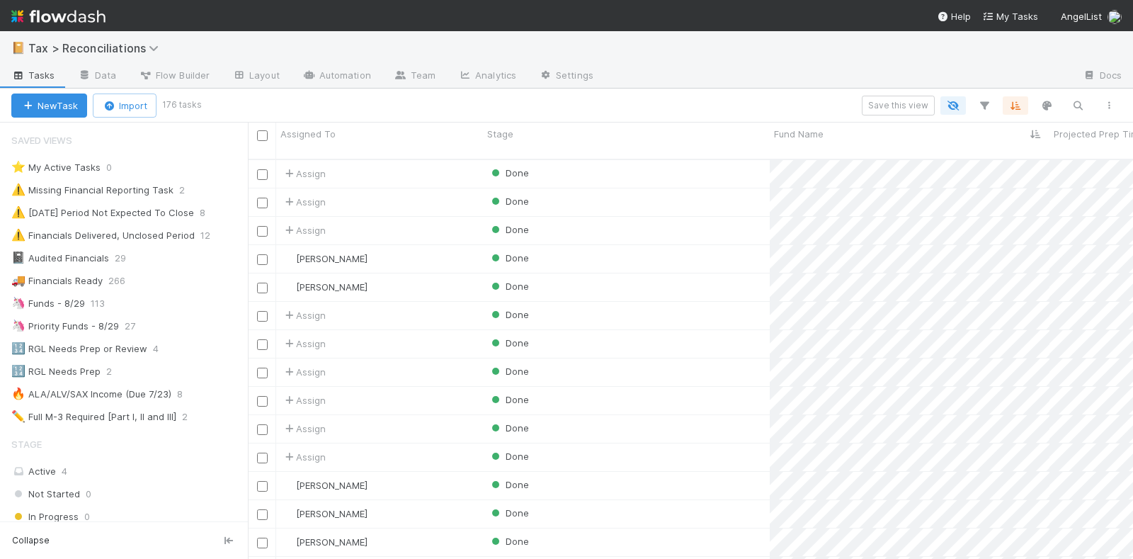
scroll to position [398, 872]
click at [985, 100] on icon "button" at bounding box center [984, 105] width 14 height 13
click at [659, 144] on button "Add Filter" at bounding box center [767, 148] width 425 height 21
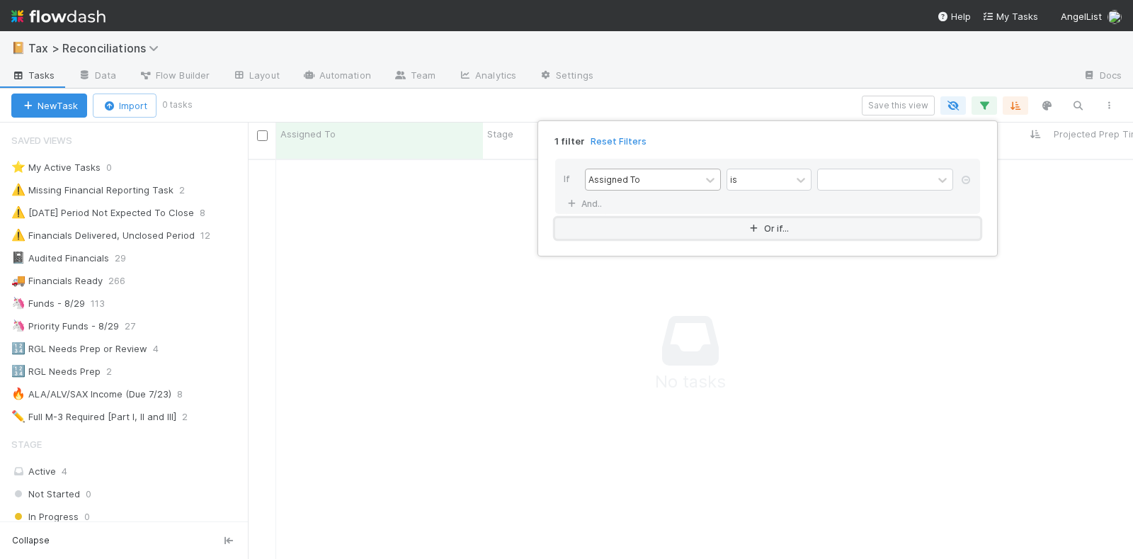
scroll to position [385, 858]
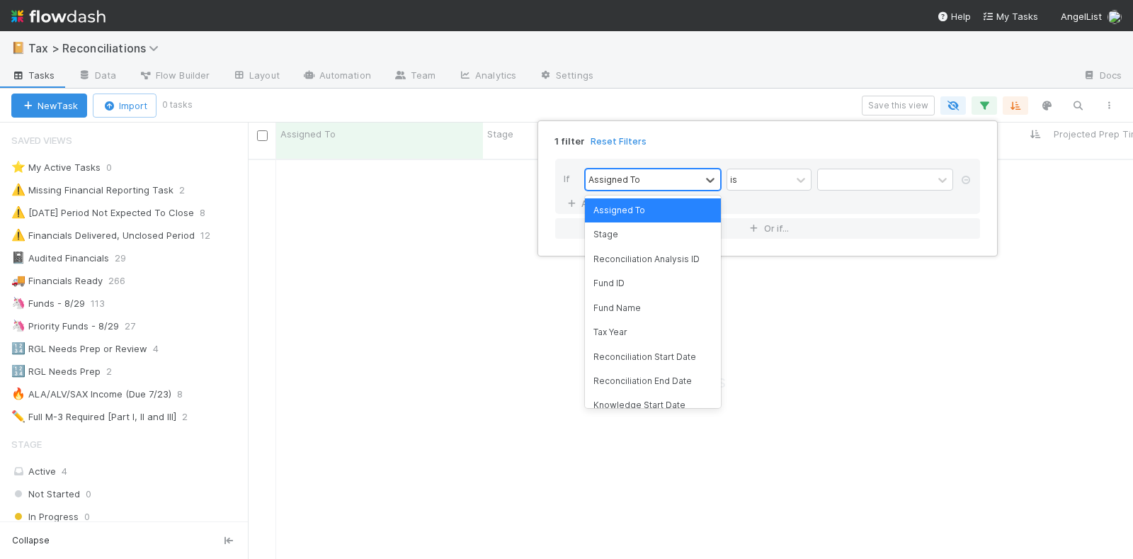
click at [636, 177] on div "Assigned To" at bounding box center [615, 179] width 52 height 13
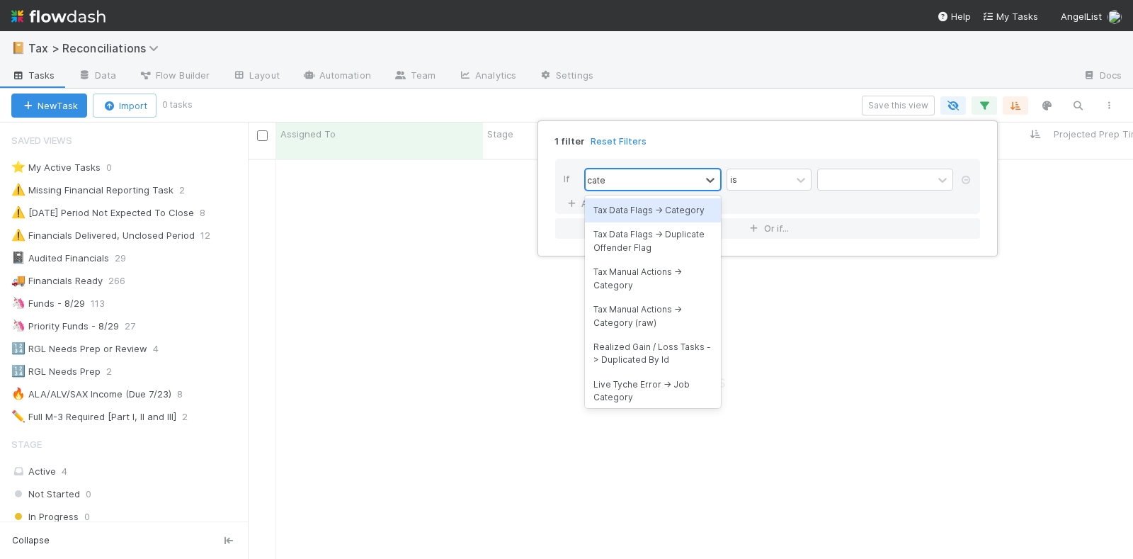
type input "categ"
click at [652, 210] on div "Tax Data Flags -> Category" at bounding box center [653, 210] width 136 height 24
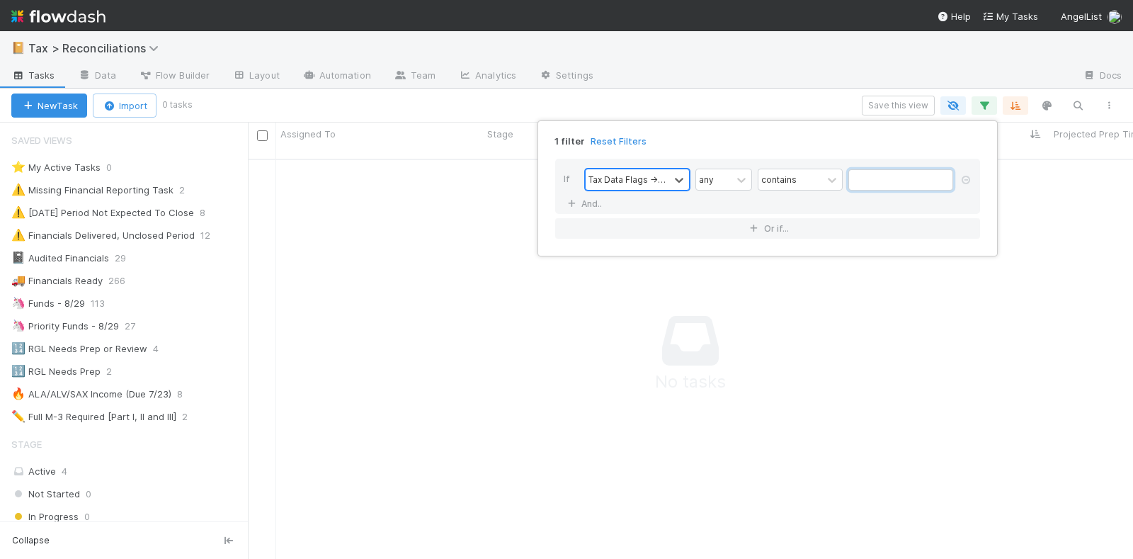
click at [890, 178] on input "text" at bounding box center [900, 179] width 105 height 21
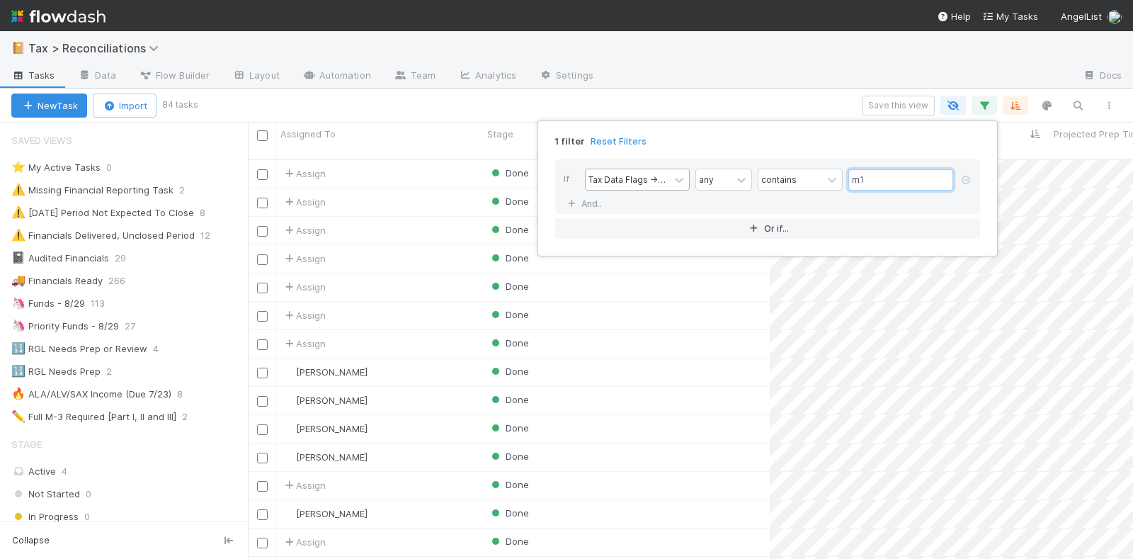
scroll to position [398, 872]
type input "m1"
click at [496, 101] on div "1 filter Reset Filters If Tax Data Flags -> Category any contains m1 And.. Or i…" at bounding box center [566, 279] width 1133 height 559
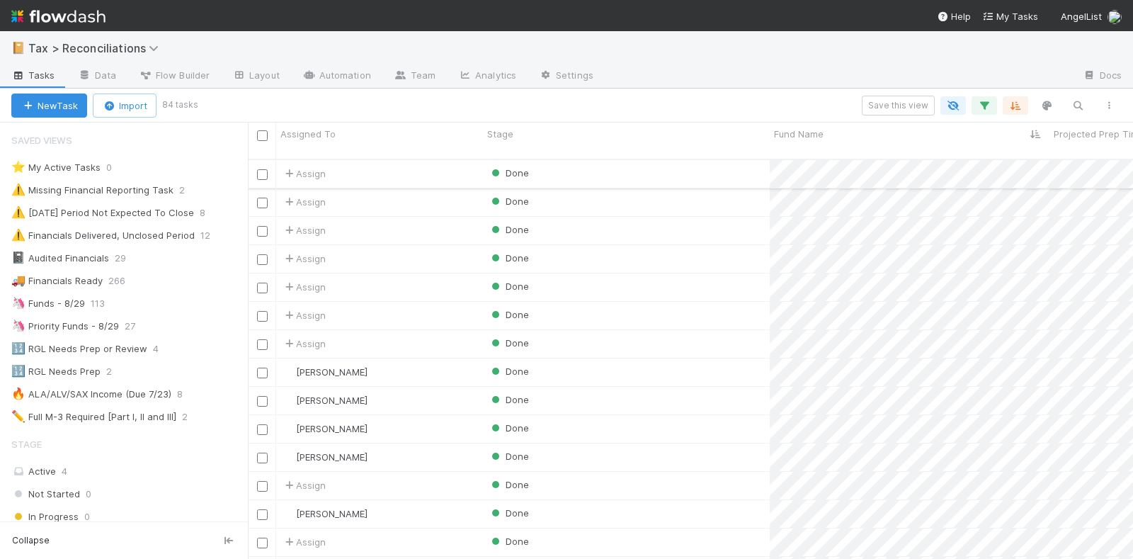
click at [689, 163] on div "Done" at bounding box center [626, 174] width 287 height 28
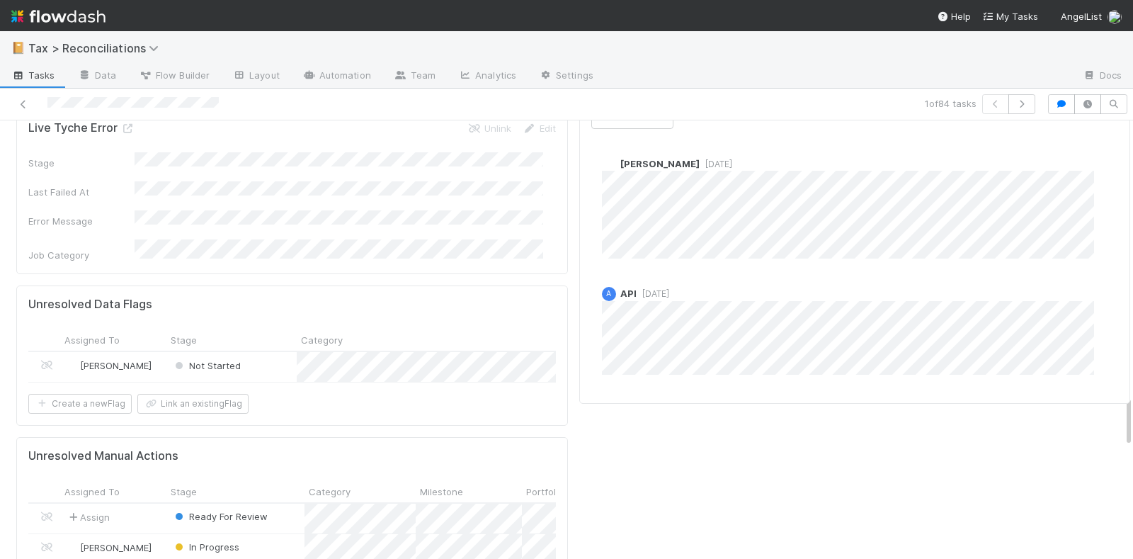
scroll to position [2302, 0]
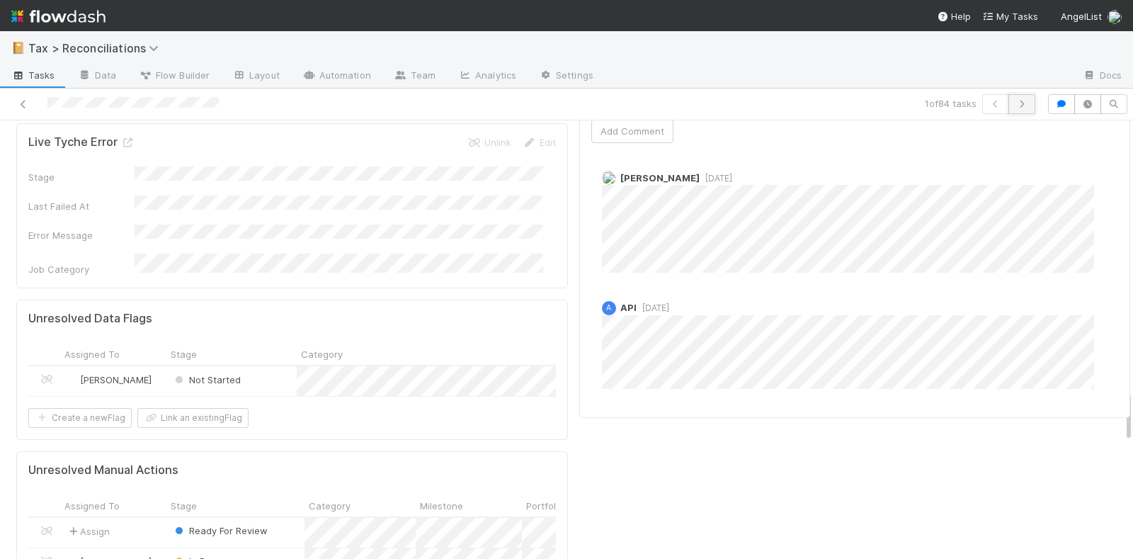
click at [1015, 103] on icon "button" at bounding box center [1022, 104] width 14 height 8
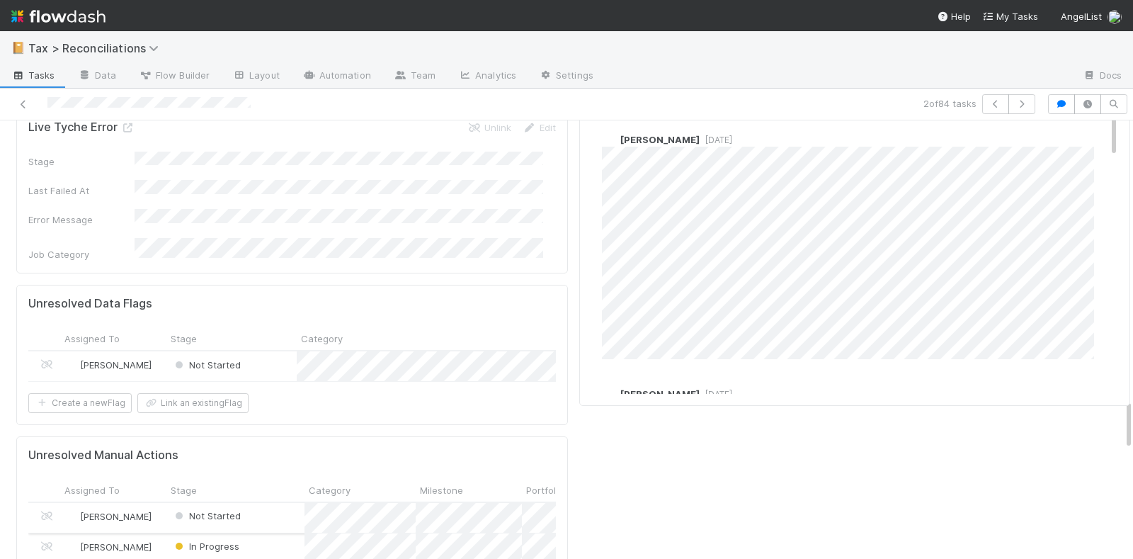
scroll to position [2302, 0]
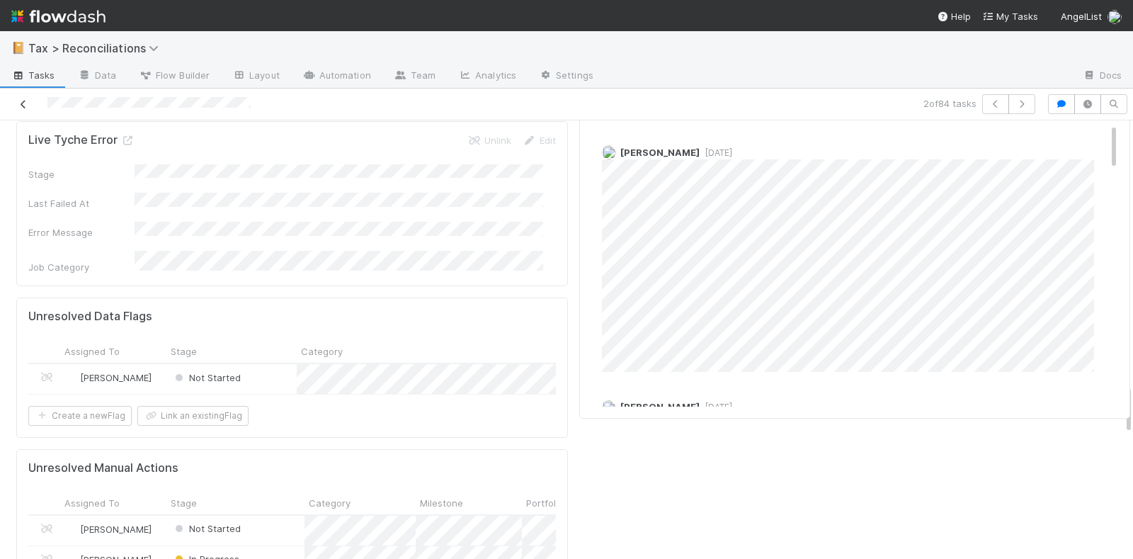
click at [25, 97] on link at bounding box center [23, 104] width 14 height 14
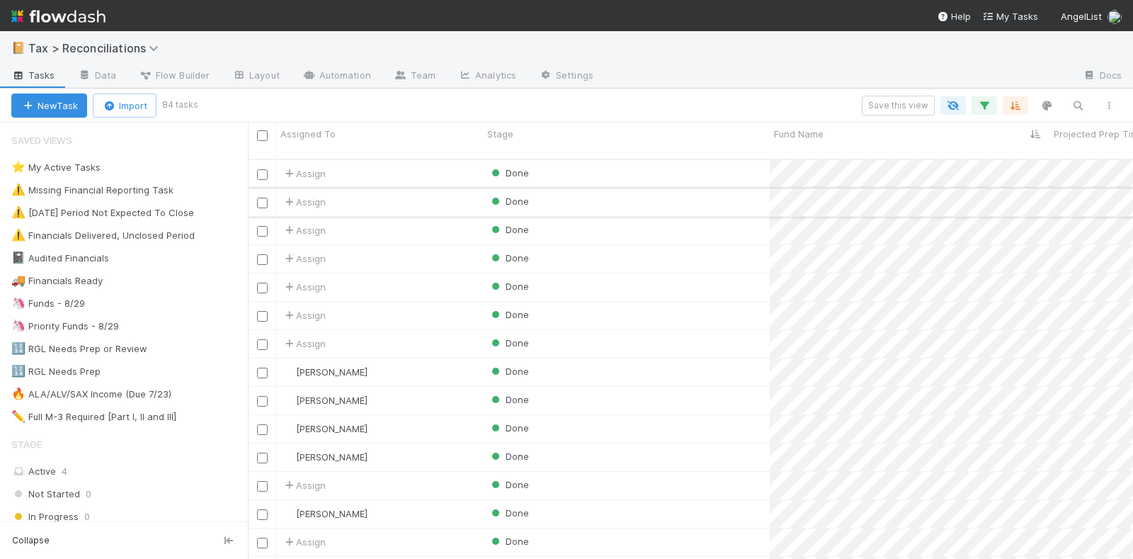
scroll to position [398, 872]
click at [985, 99] on icon "button" at bounding box center [984, 105] width 14 height 13
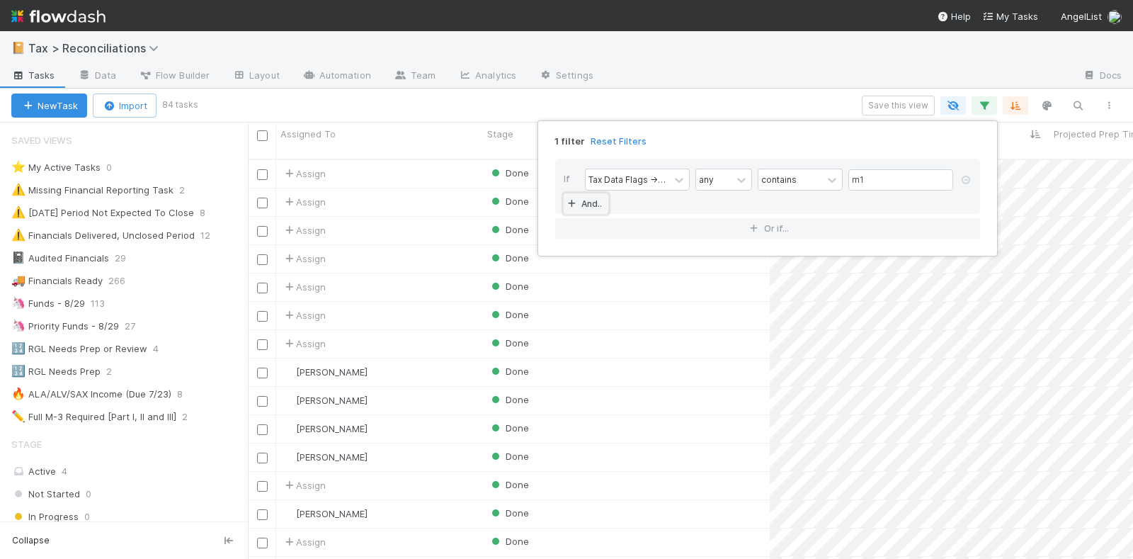
click at [596, 200] on link "And.." at bounding box center [586, 203] width 45 height 21
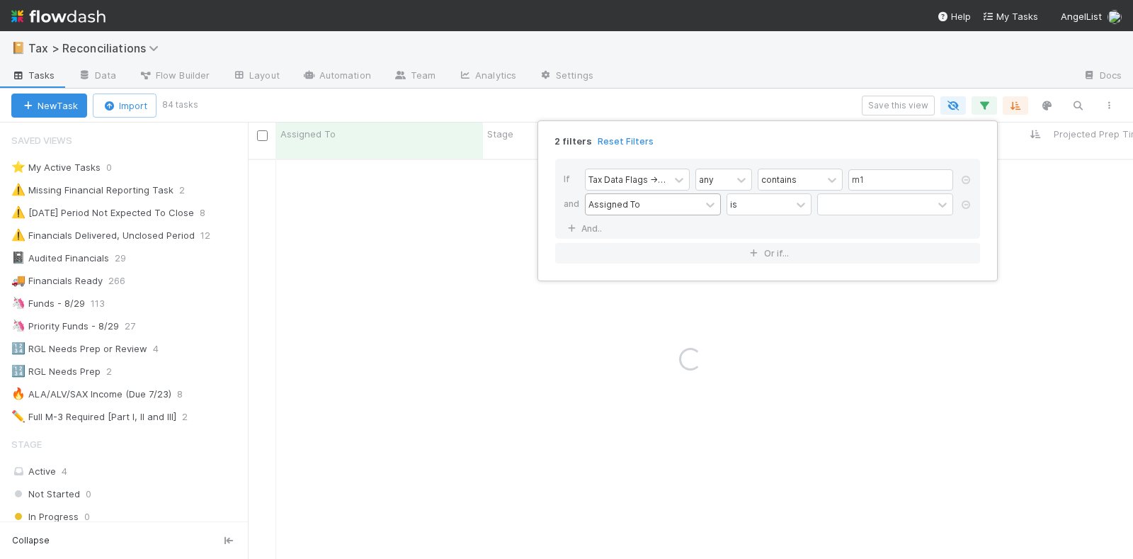
click at [629, 202] on div "Assigned To" at bounding box center [615, 204] width 52 height 13
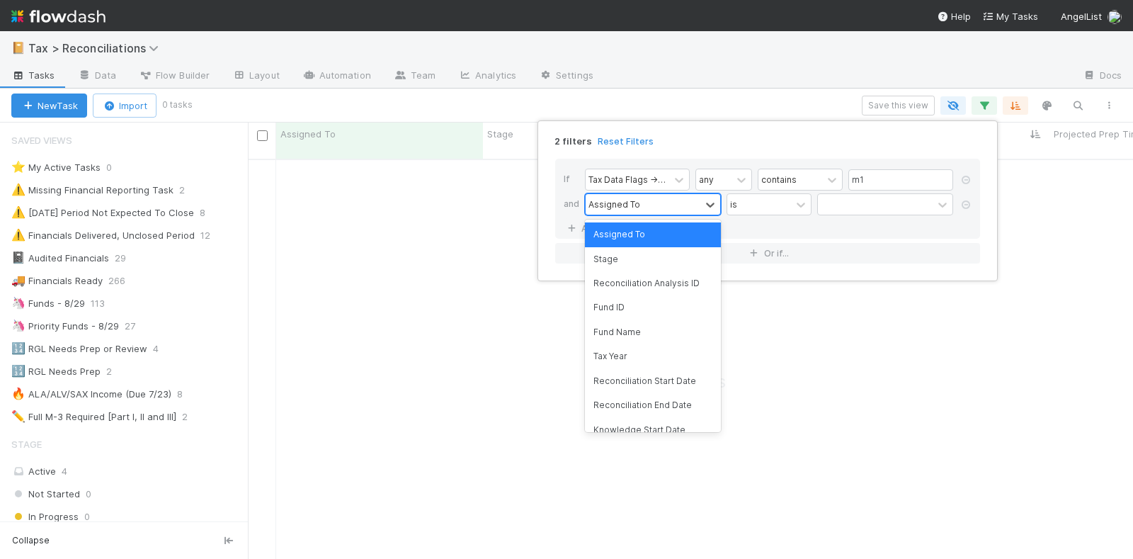
scroll to position [385, 858]
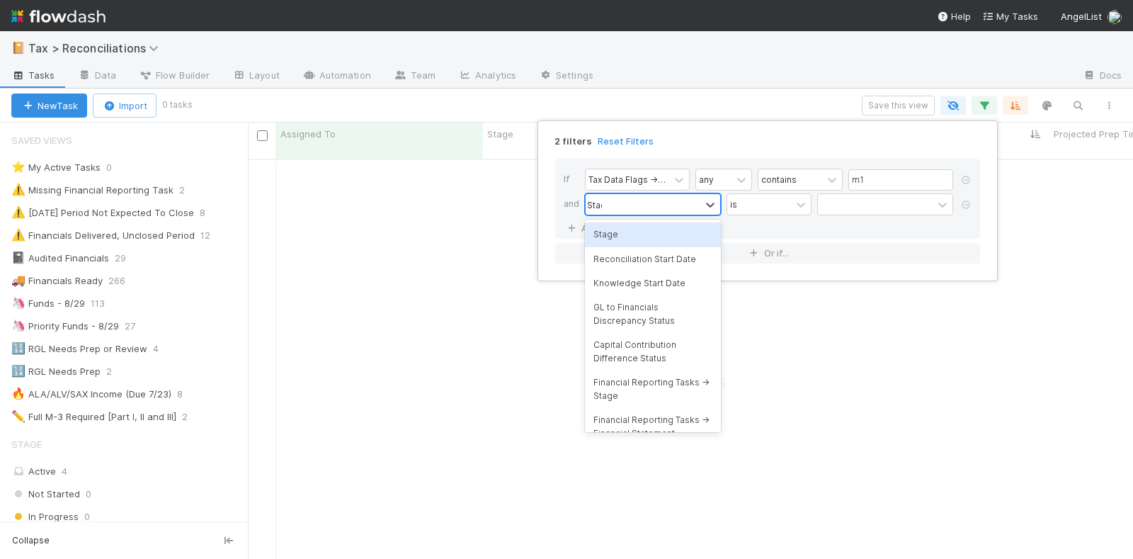
type input "Stage"
click at [628, 230] on div "Stage" at bounding box center [653, 234] width 136 height 24
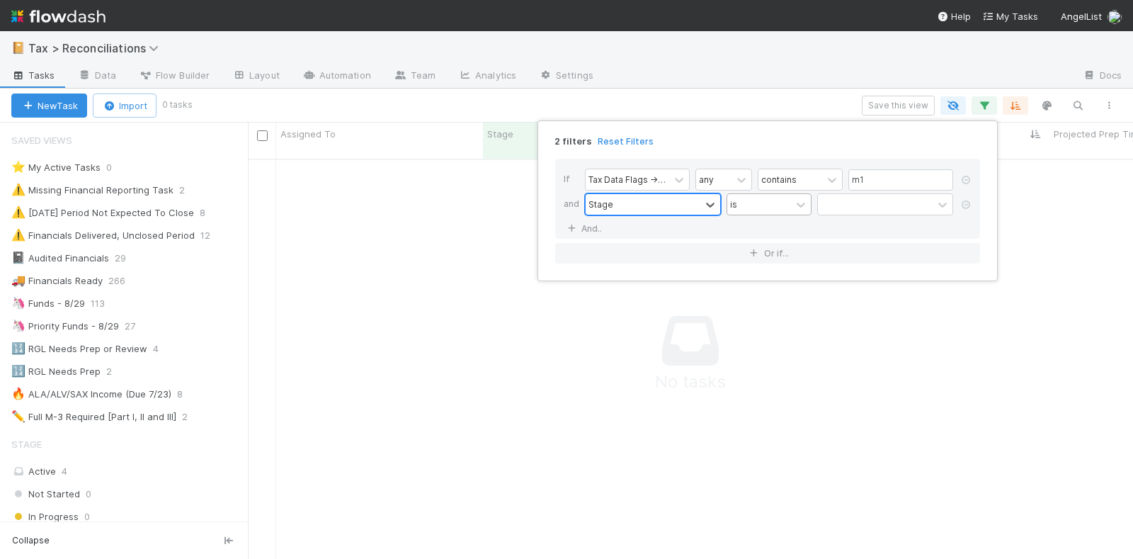
click at [744, 200] on div "is" at bounding box center [759, 204] width 64 height 21
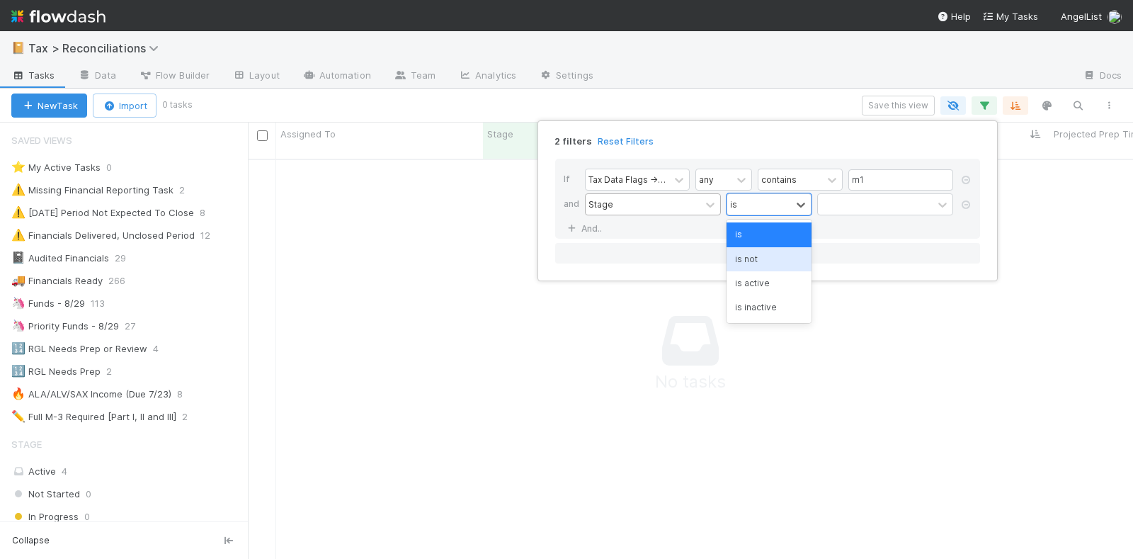
click at [760, 256] on div "is not" at bounding box center [769, 259] width 85 height 24
click at [843, 203] on div at bounding box center [875, 204] width 115 height 21
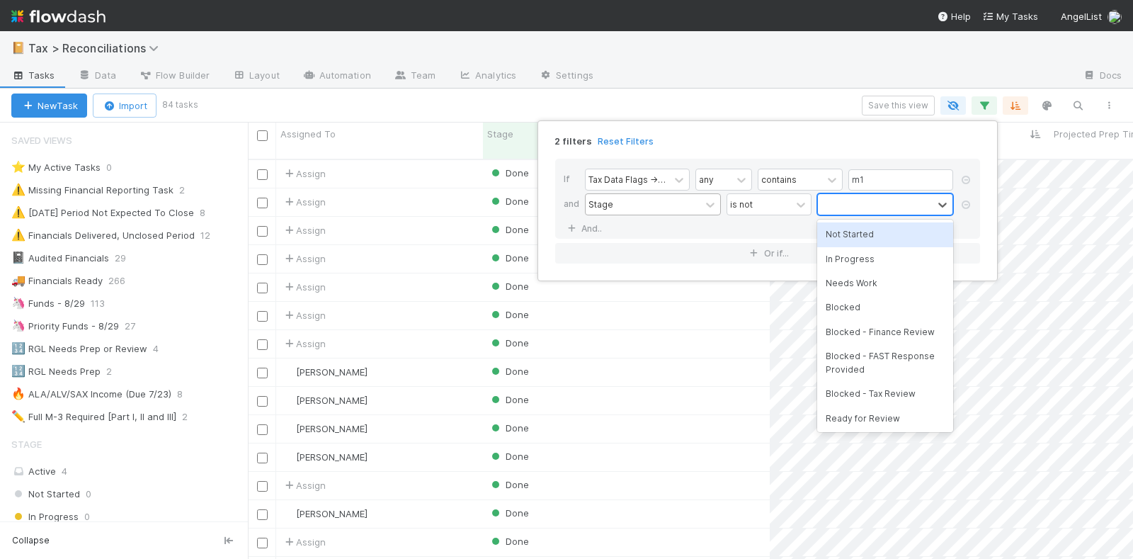
scroll to position [398, 872]
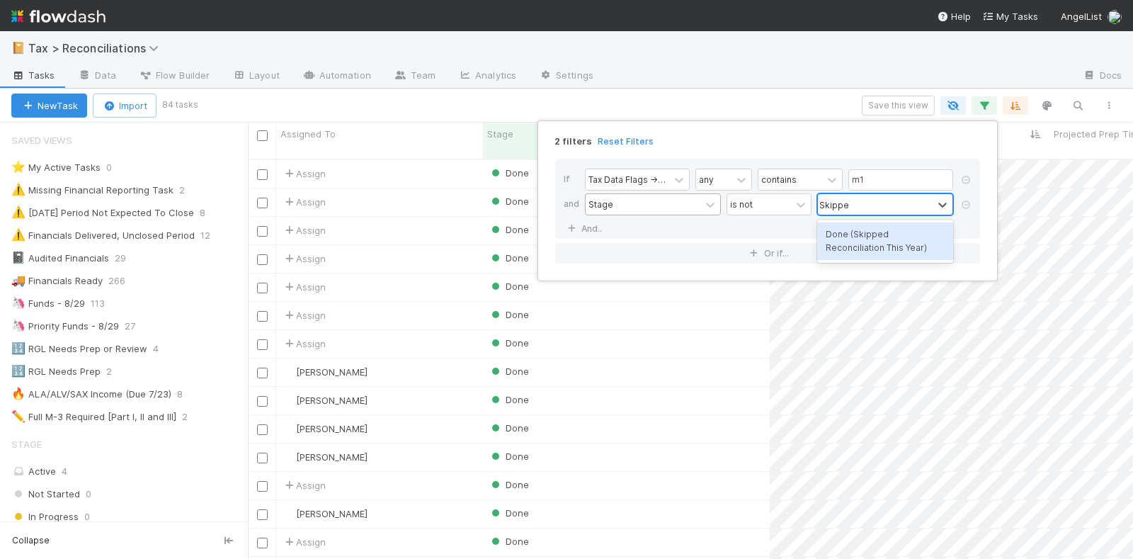
type input "Skipped"
click at [861, 238] on div "Done (Skipped Reconciliation This Year)" at bounding box center [885, 241] width 136 height 38
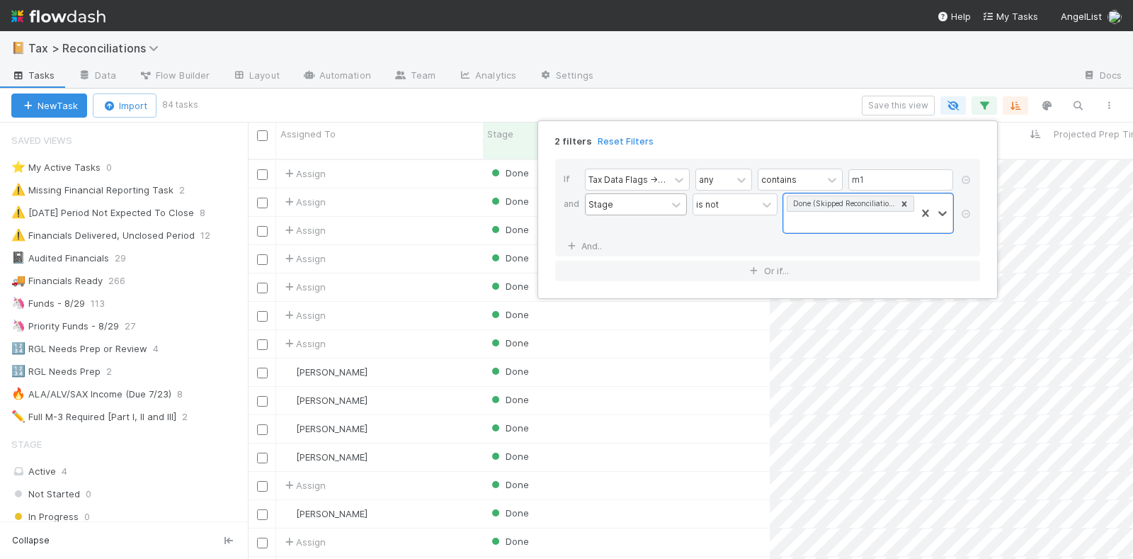
click at [715, 99] on div "2 filters Reset Filters If Tax Data Flags -> Category any contains m1 and Stage…" at bounding box center [566, 279] width 1133 height 559
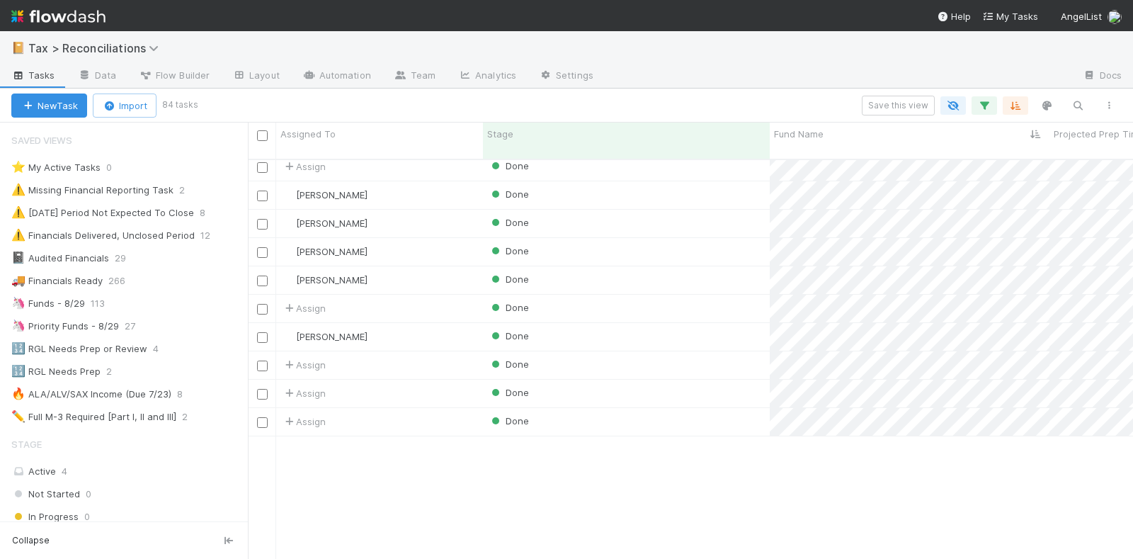
scroll to position [0, 0]
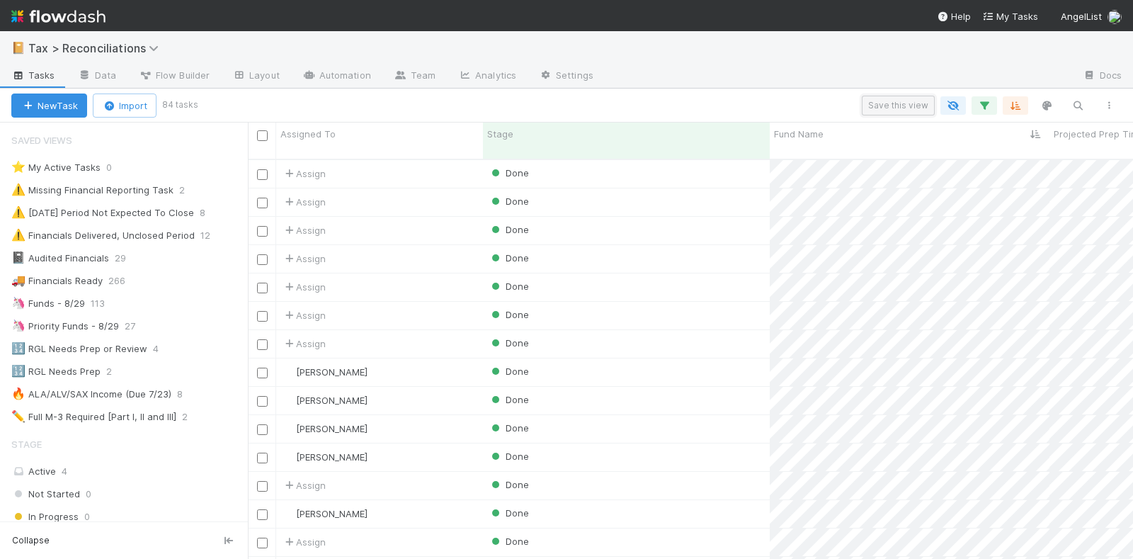
click at [873, 103] on button "Save this view" at bounding box center [898, 106] width 73 height 20
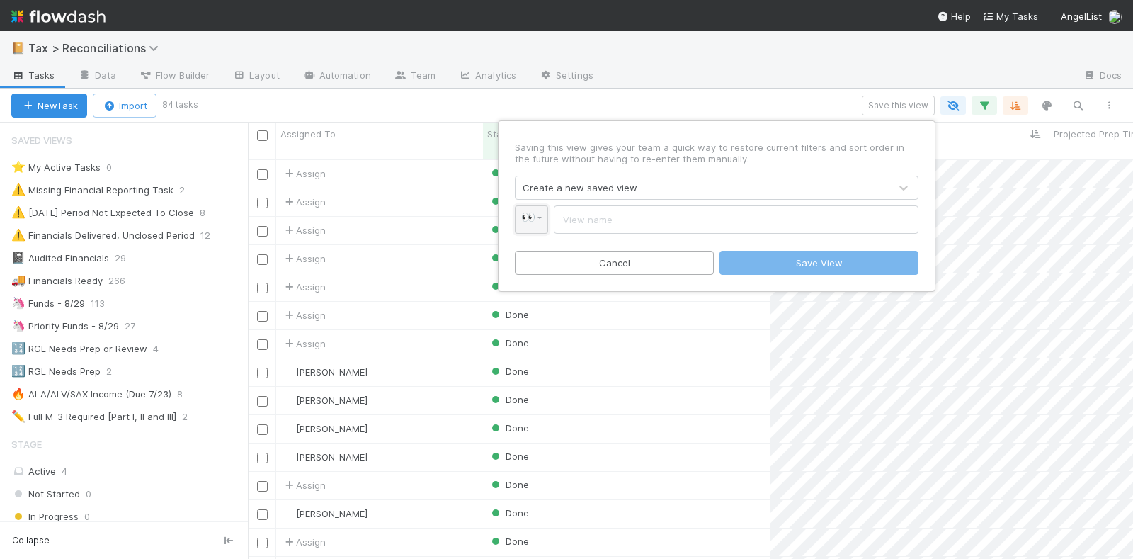
click at [535, 212] on span "👀" at bounding box center [528, 217] width 14 height 12
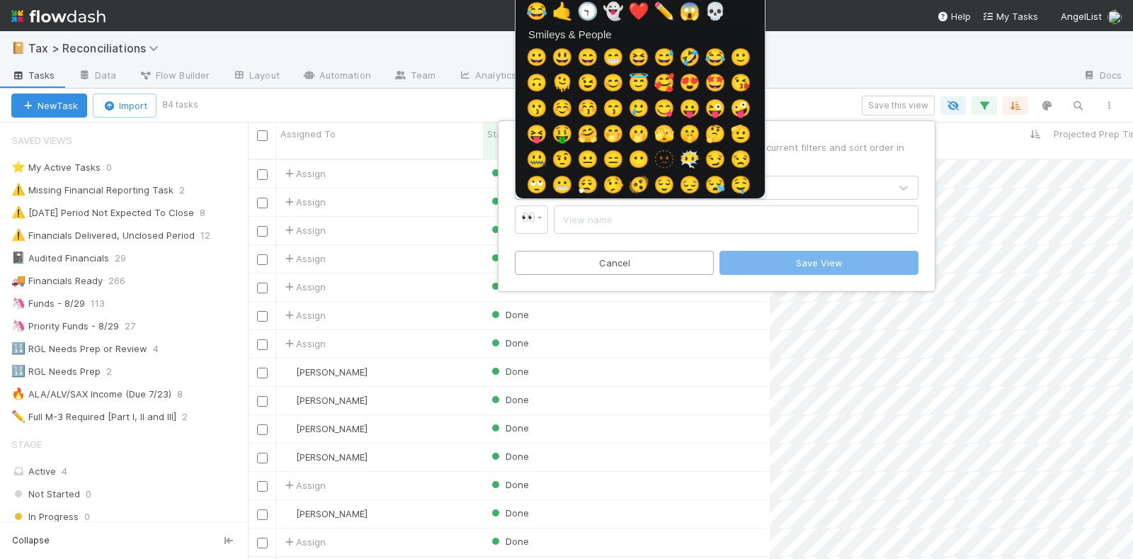
click at [580, 220] on div at bounding box center [566, 279] width 1133 height 559
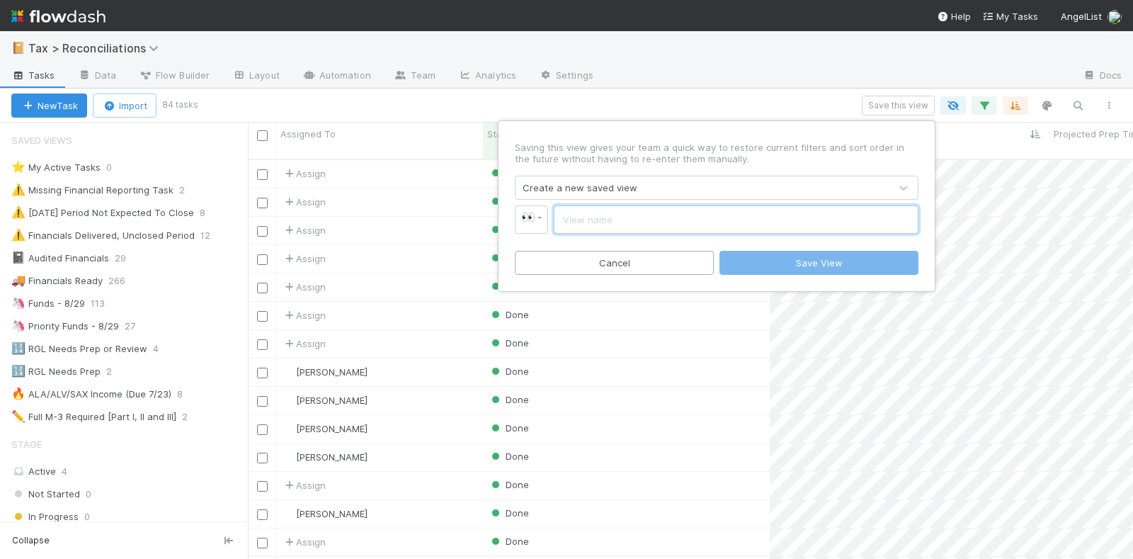
click at [591, 220] on input "text" at bounding box center [736, 219] width 365 height 28
click at [663, 222] on input "M-1 Reconciliation Check" at bounding box center [736, 219] width 365 height 28
click at [662, 222] on input "M-1 Reconciliation Check" at bounding box center [736, 219] width 365 height 28
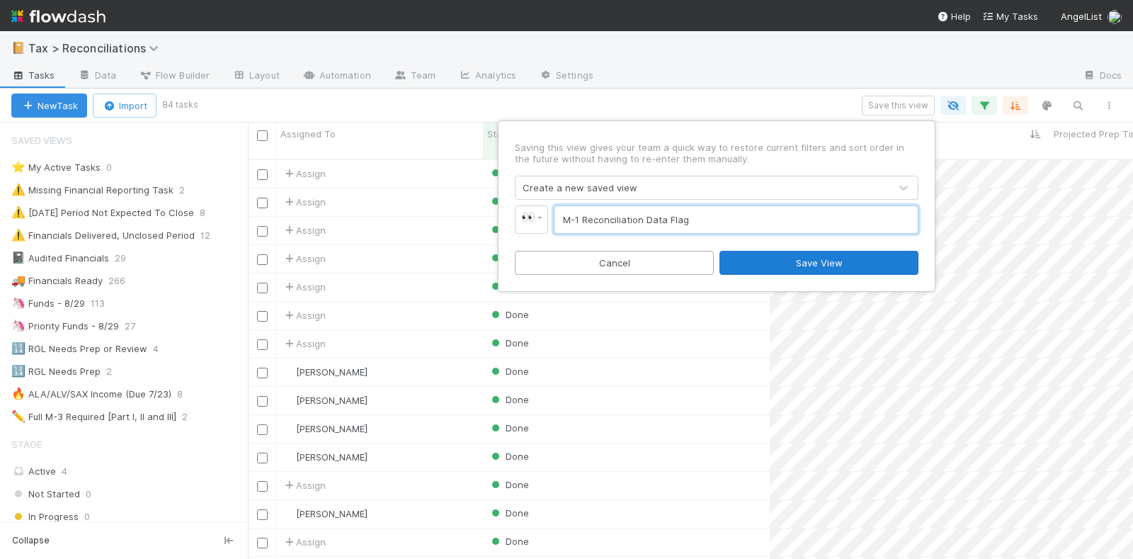
type input "M-1 Reconciliation Data Flag"
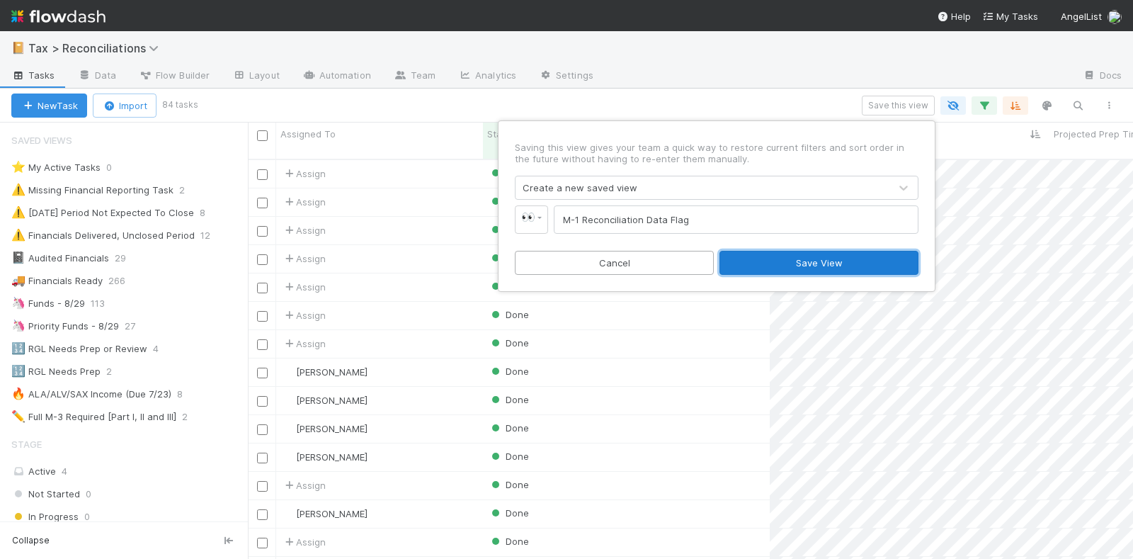
click at [788, 262] on button "Save View" at bounding box center [819, 263] width 199 height 24
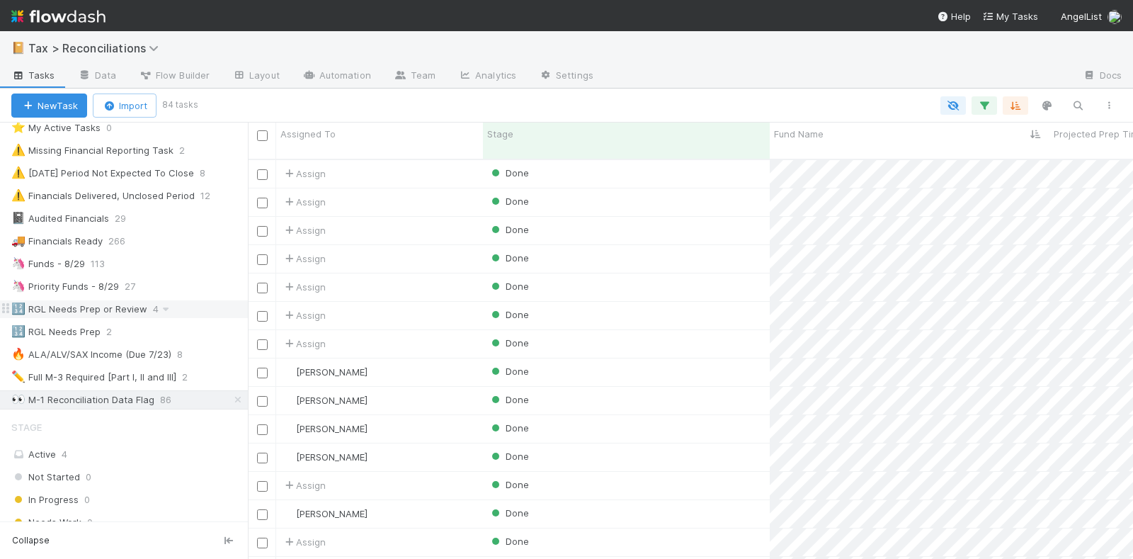
scroll to position [443, 0]
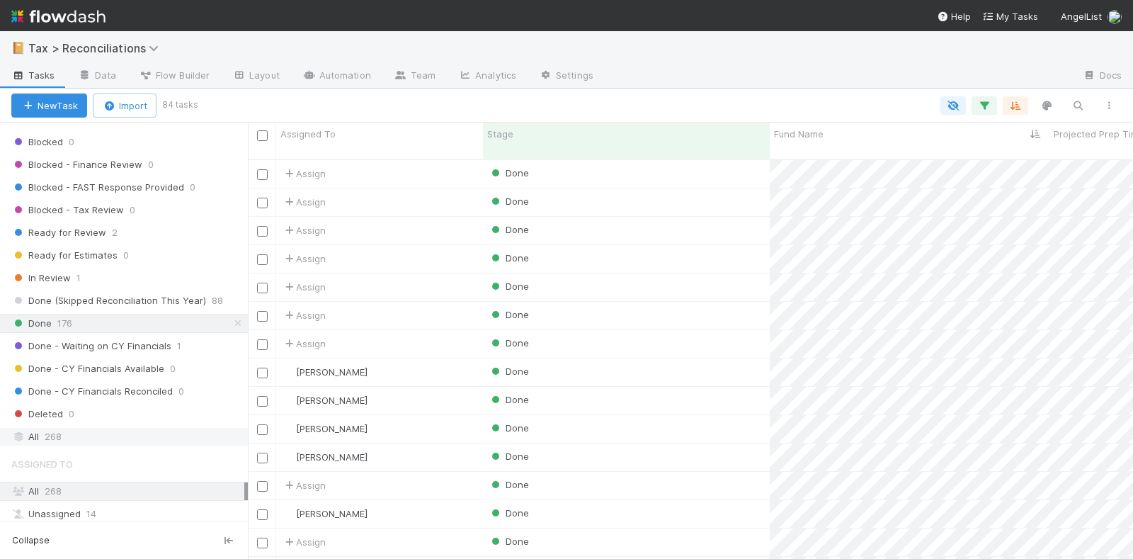
click at [70, 428] on div "All 268" at bounding box center [127, 437] width 233 height 18
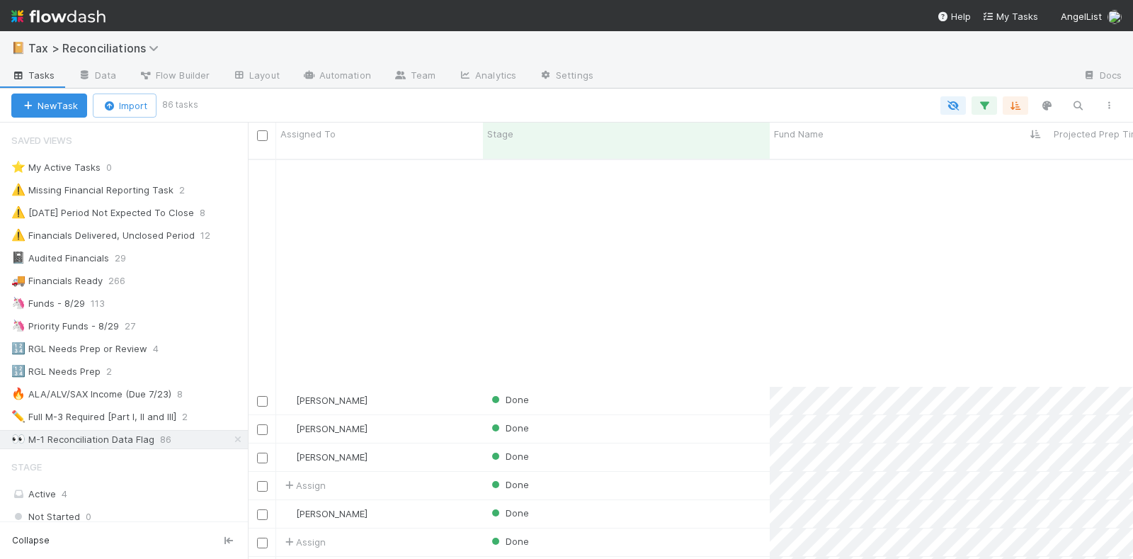
scroll to position [354, 0]
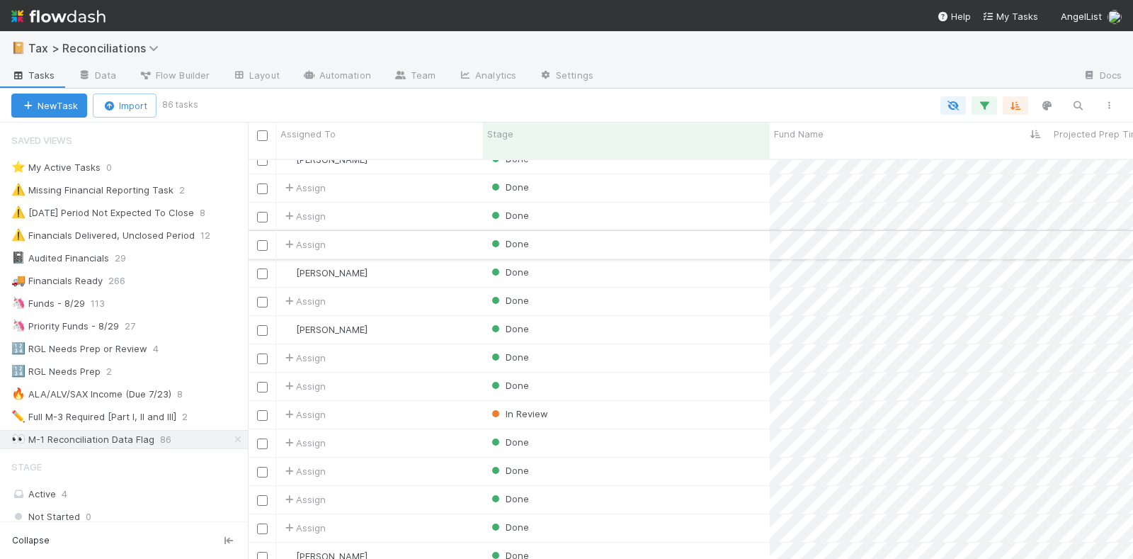
click at [703, 231] on div "Done" at bounding box center [626, 245] width 287 height 28
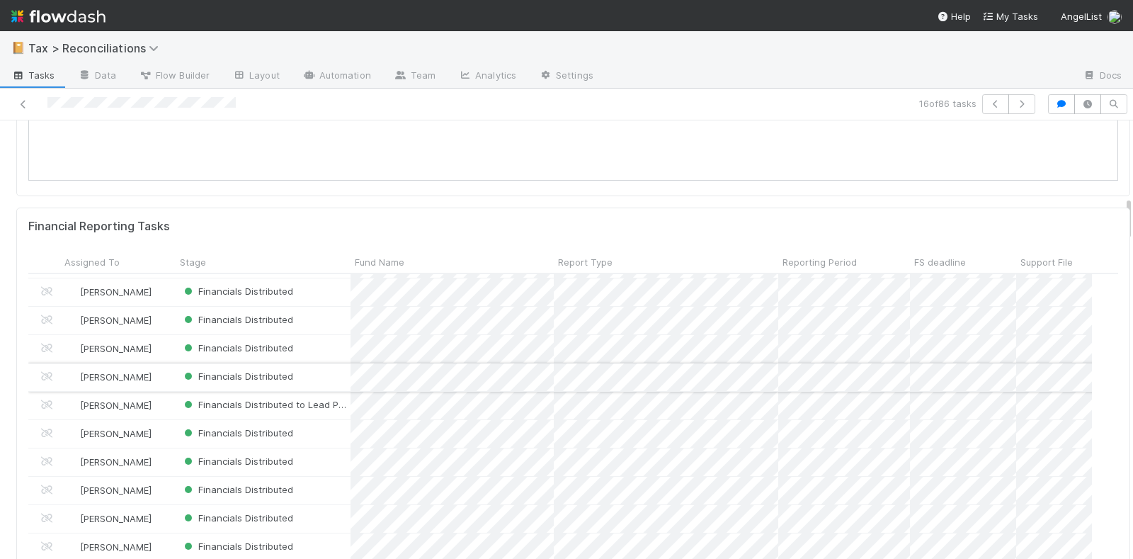
scroll to position [797, 0]
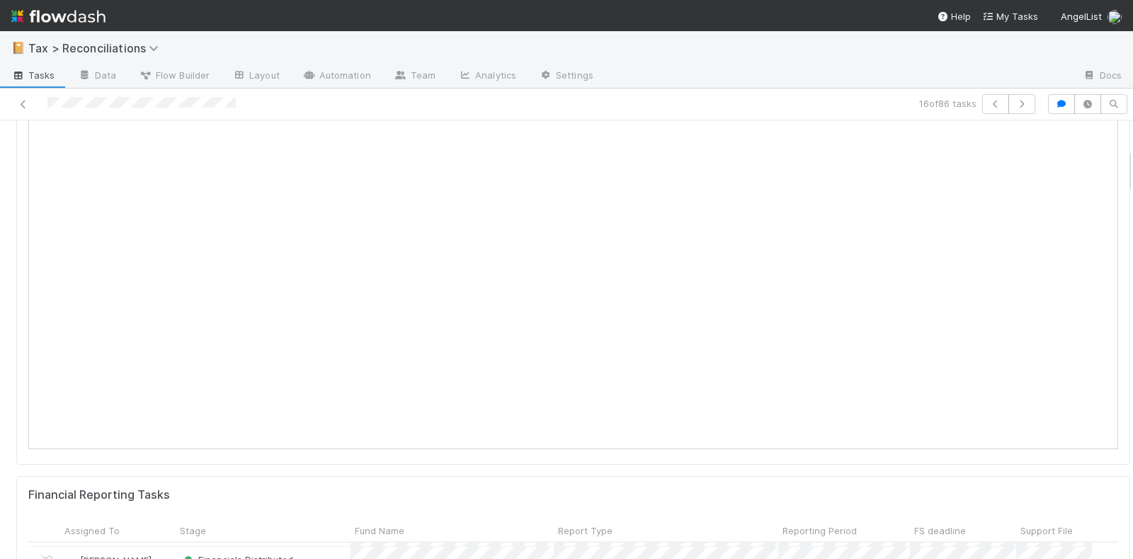
scroll to position [443, 0]
click at [25, 97] on link at bounding box center [23, 104] width 14 height 14
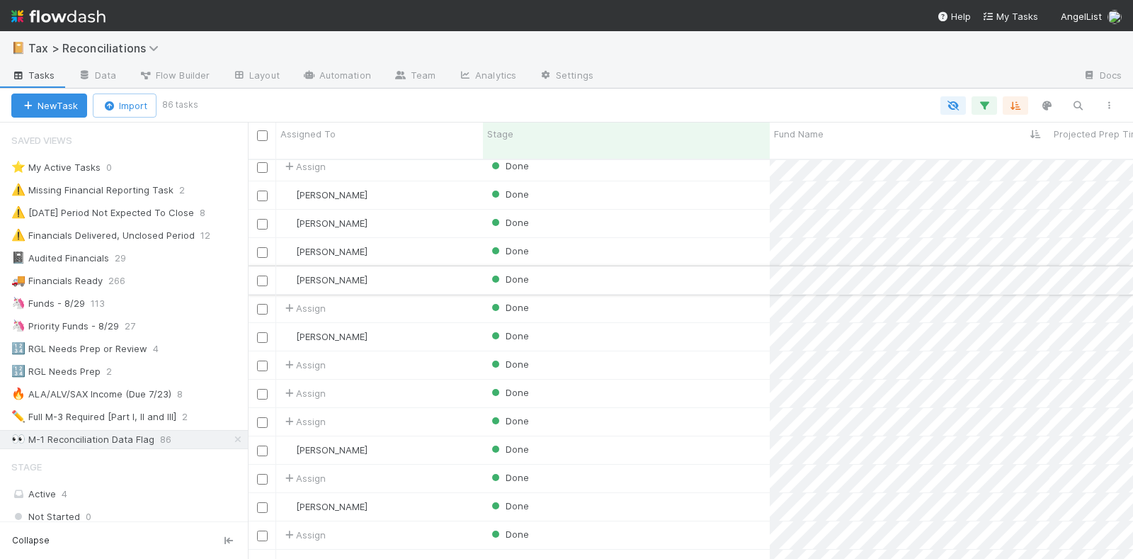
scroll to position [266, 0]
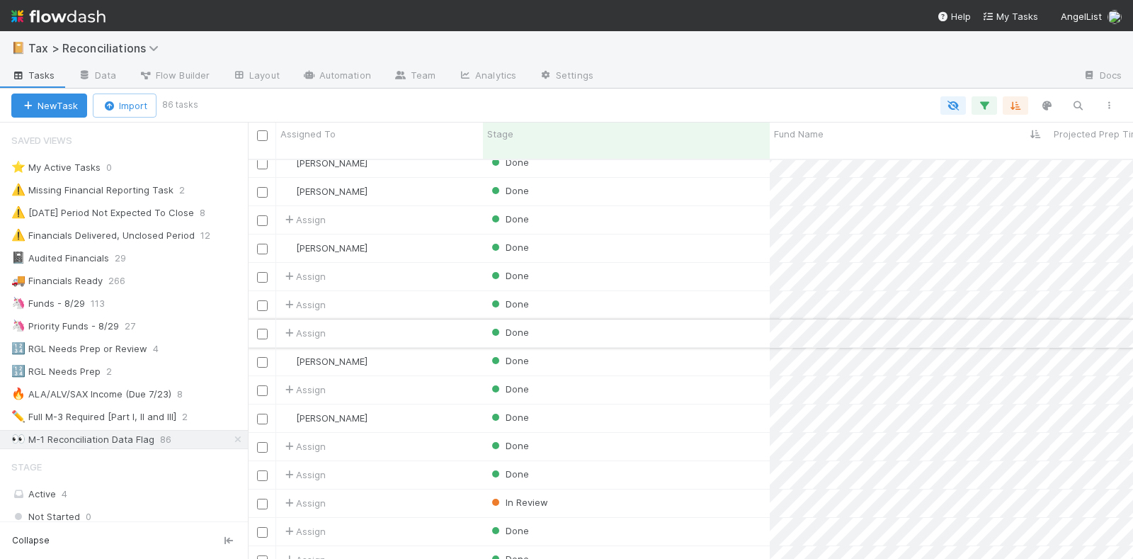
click at [675, 326] on div "Done" at bounding box center [626, 333] width 287 height 28
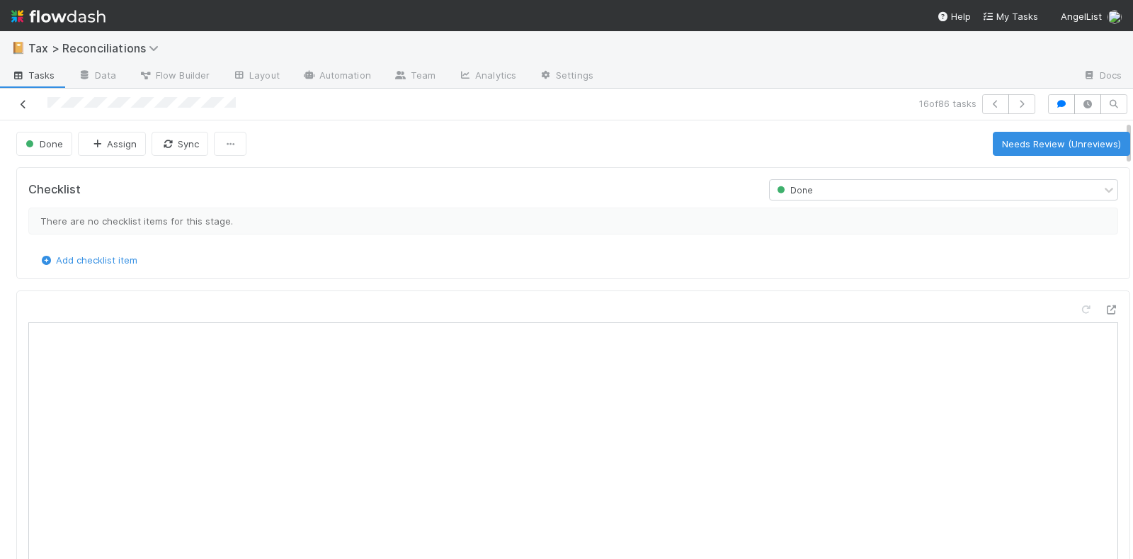
click at [23, 103] on icon at bounding box center [23, 104] width 14 height 9
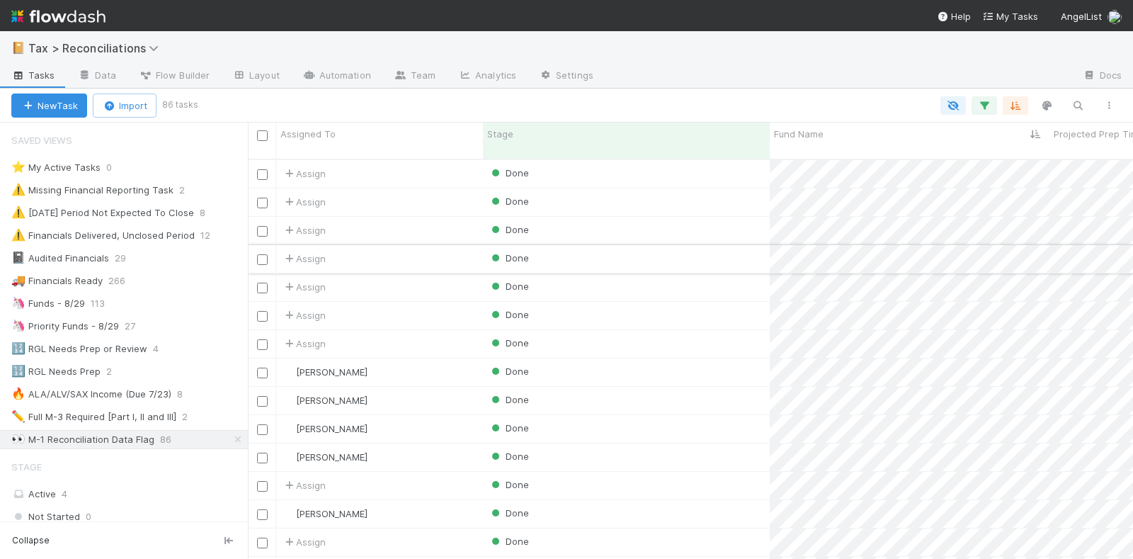
click at [647, 245] on div "Done" at bounding box center [626, 259] width 287 height 28
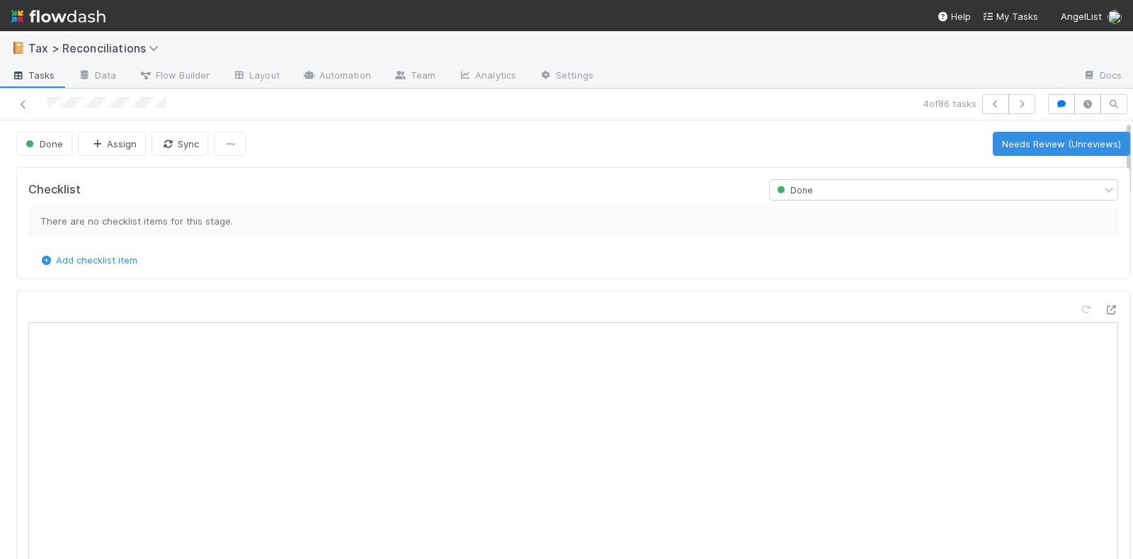
click at [25, 103] on icon at bounding box center [23, 104] width 14 height 9
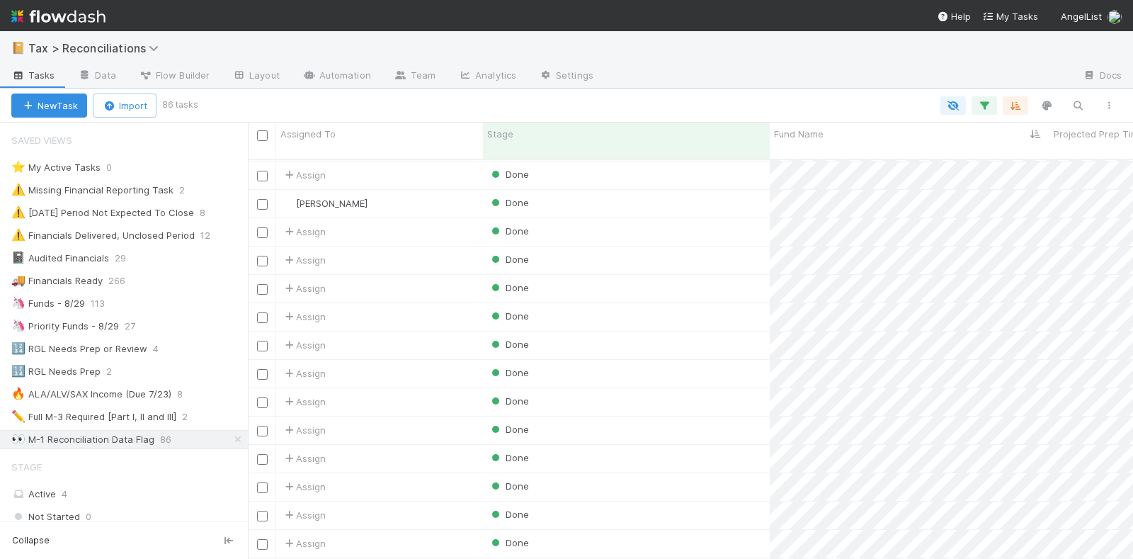
scroll to position [1416, 0]
click at [715, 247] on div "Done" at bounding box center [626, 259] width 287 height 28
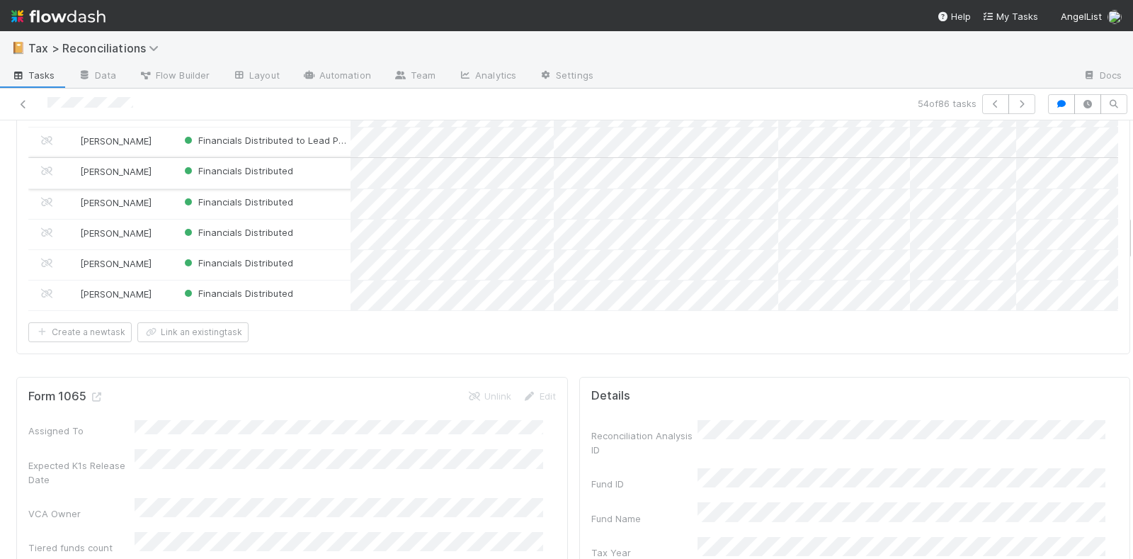
scroll to position [974, 0]
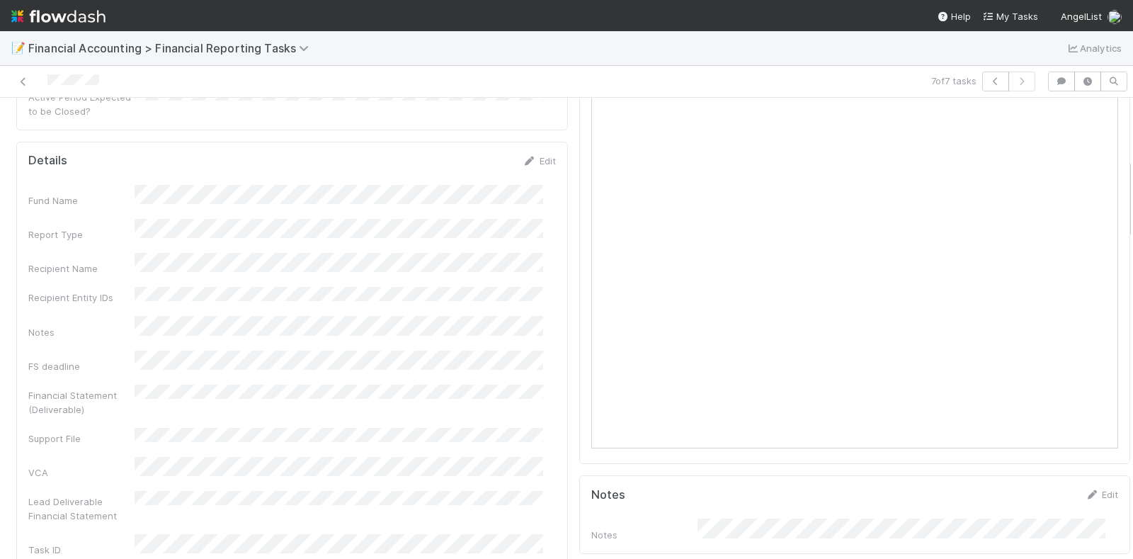
scroll to position [354, 0]
